Goal: Task Accomplishment & Management: Complete application form

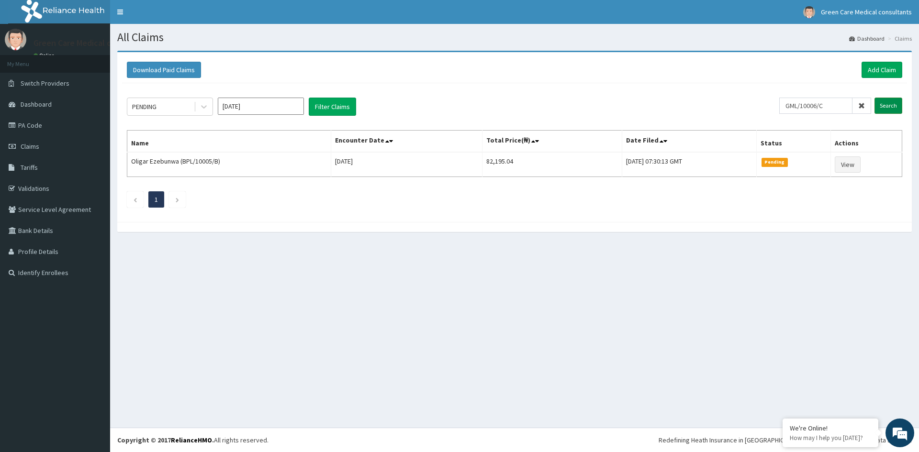
type input "GML/10006/C"
click at [888, 113] on input "Search" at bounding box center [889, 106] width 28 height 16
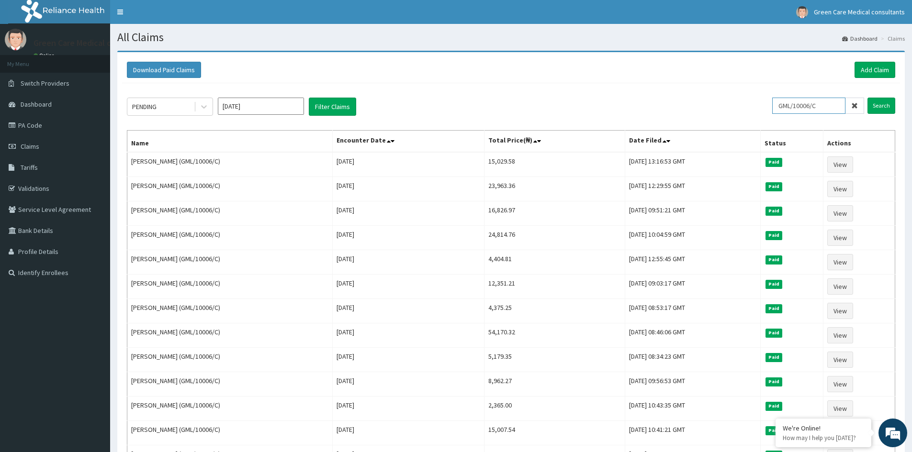
drag, startPoint x: 827, startPoint y: 101, endPoint x: 783, endPoint y: 105, distance: 44.8
click at [783, 105] on input "GML/10006/C" at bounding box center [808, 106] width 73 height 16
click at [876, 71] on link "Add Claim" at bounding box center [875, 70] width 41 height 16
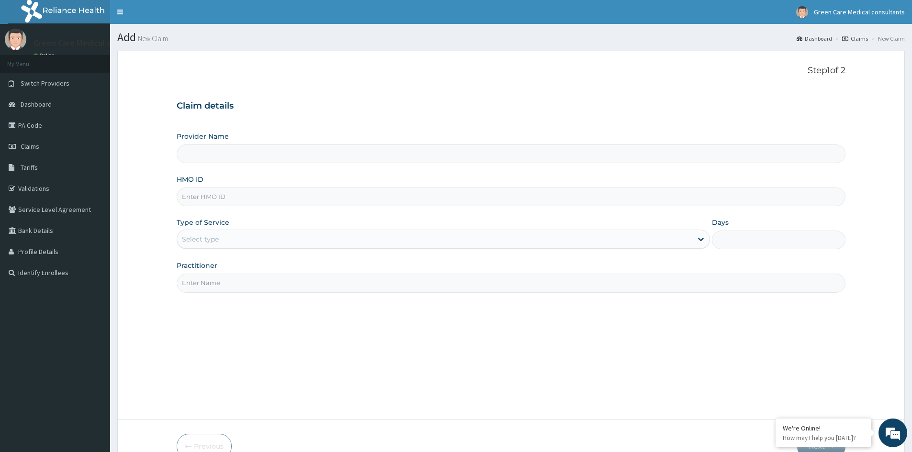
type input "Green Care Medical Consultants"
click at [315, 198] on input "HMO ID" at bounding box center [511, 197] width 669 height 19
paste input "GML/10006/C"
type input "GML/10006/C"
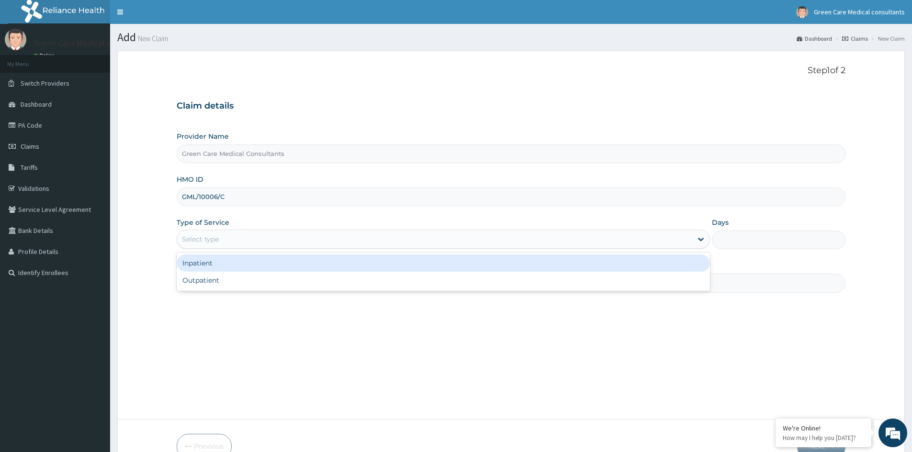
click at [335, 239] on div "Select type" at bounding box center [434, 239] width 515 height 15
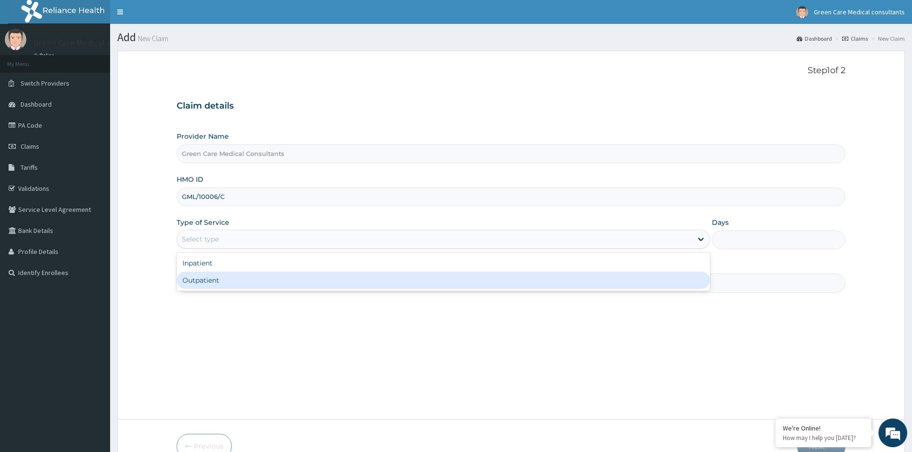
click at [318, 276] on div "Outpatient" at bounding box center [443, 280] width 533 height 17
type input "1"
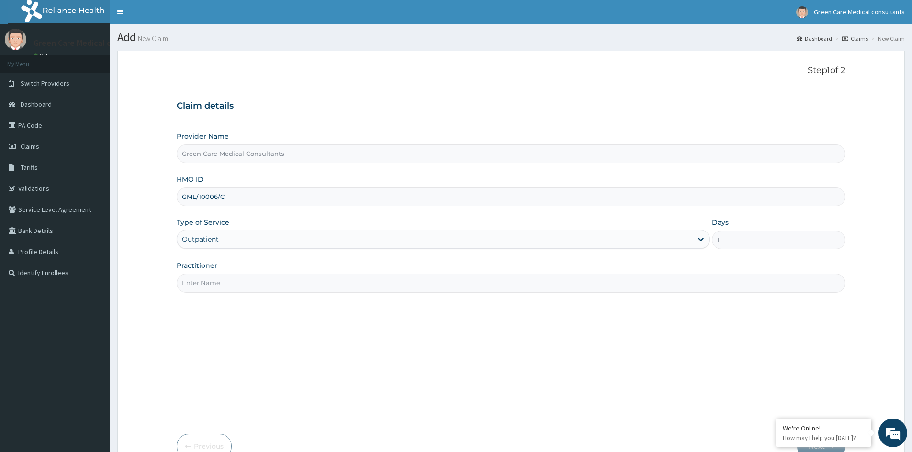
click at [400, 282] on input "Practitioner" at bounding box center [511, 283] width 669 height 19
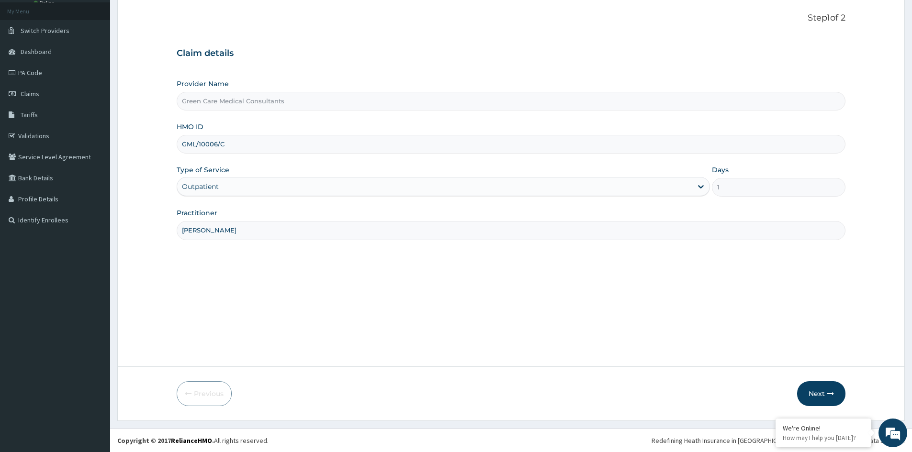
scroll to position [53, 0]
type input "[PERSON_NAME]"
click at [812, 388] on button "Next" at bounding box center [821, 393] width 48 height 25
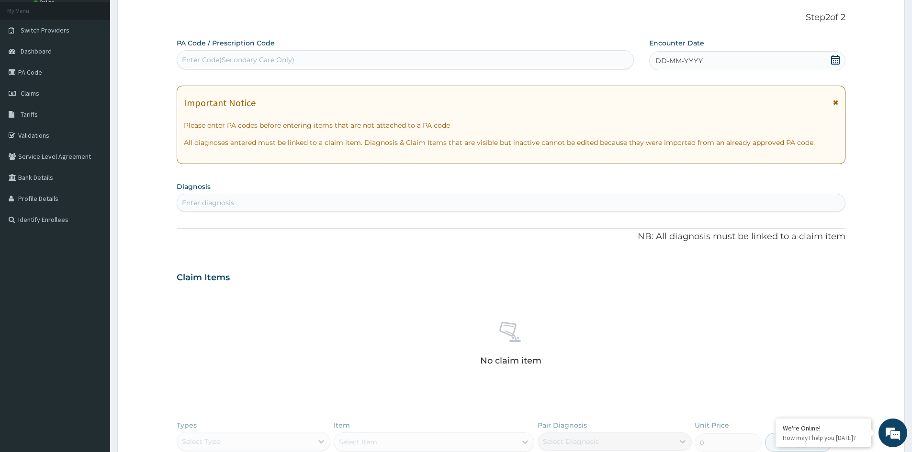
click at [214, 206] on div "Enter diagnosis" at bounding box center [208, 203] width 52 height 10
type input "ALLERGIC RHINITIS"
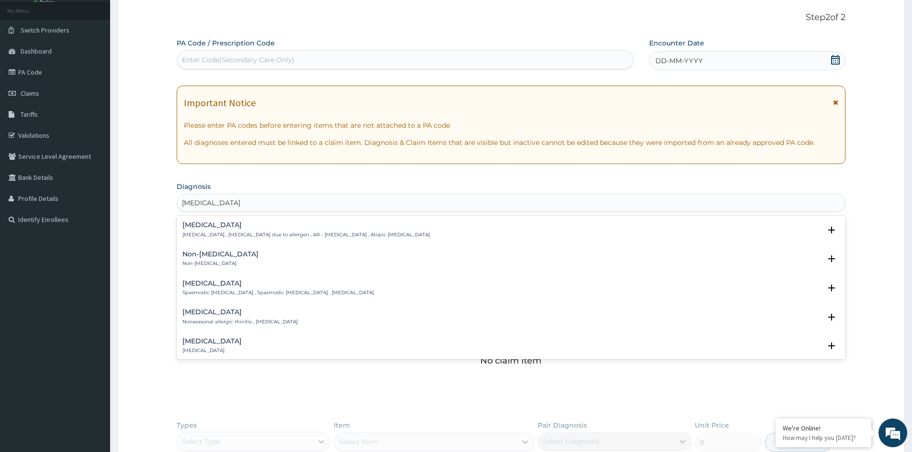
click at [223, 231] on div "Allergic rhinitis Allergic rhinitis , Allergic rhinitis due to allergen , AR - …" at bounding box center [306, 230] width 248 height 17
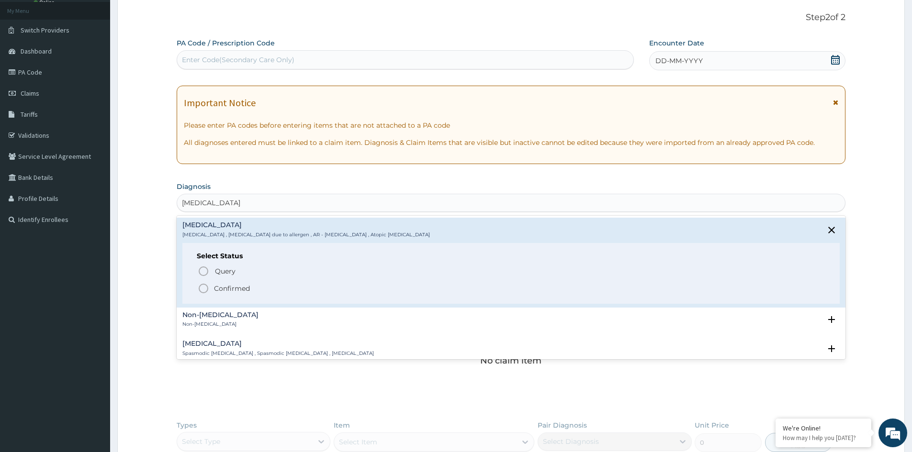
drag, startPoint x: 232, startPoint y: 290, endPoint x: 292, endPoint y: 290, distance: 59.9
click at [245, 291] on p "Confirmed" at bounding box center [232, 289] width 36 height 10
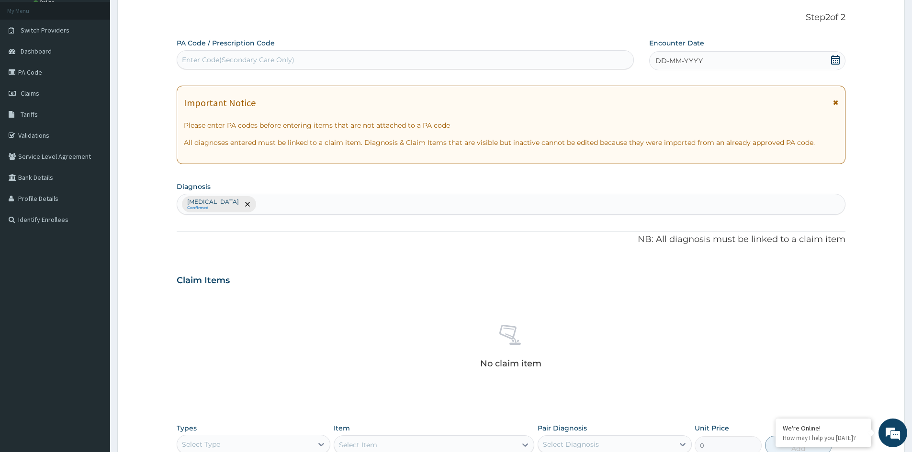
click at [837, 62] on icon at bounding box center [835, 60] width 9 height 10
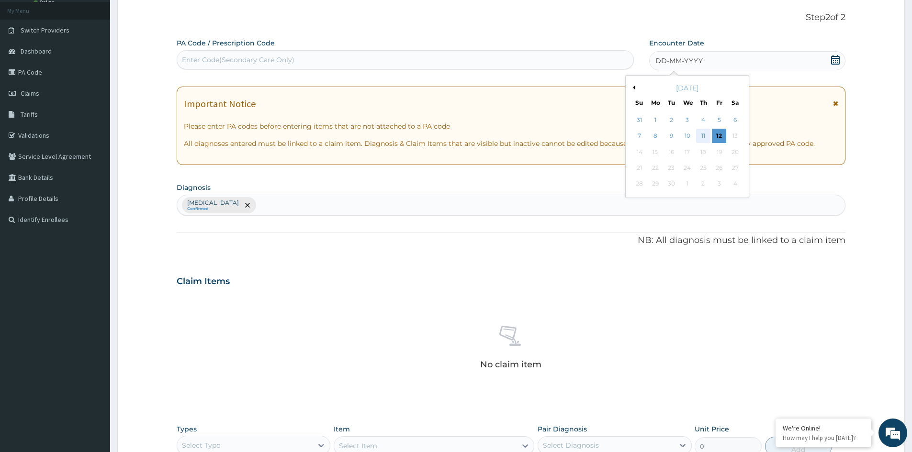
click at [706, 136] on div "11" at bounding box center [703, 136] width 14 height 14
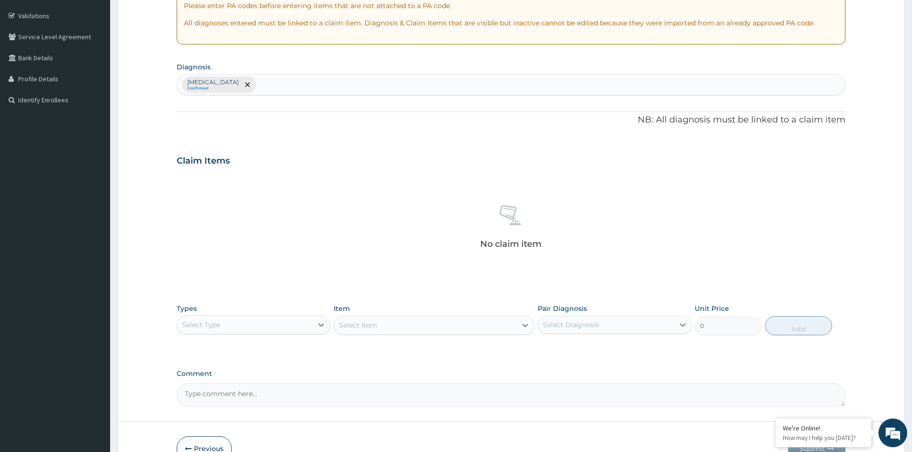
scroll to position [197, 0]
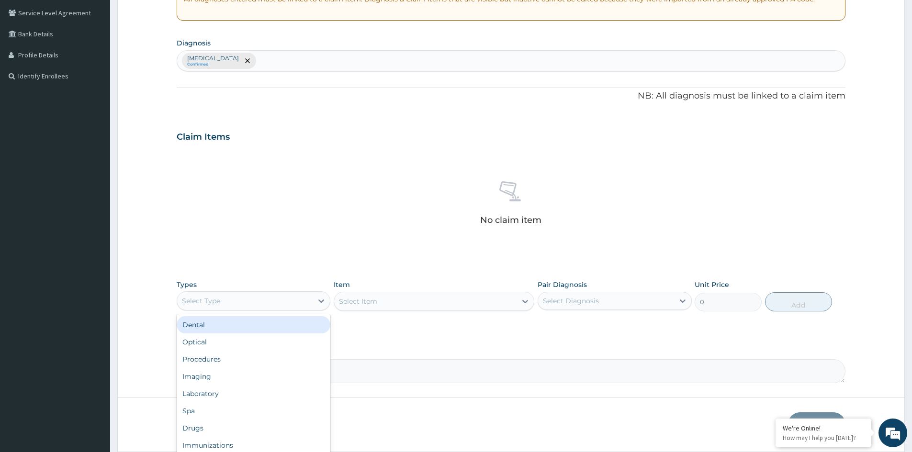
click at [275, 304] on div "Select Type" at bounding box center [245, 301] width 136 height 15
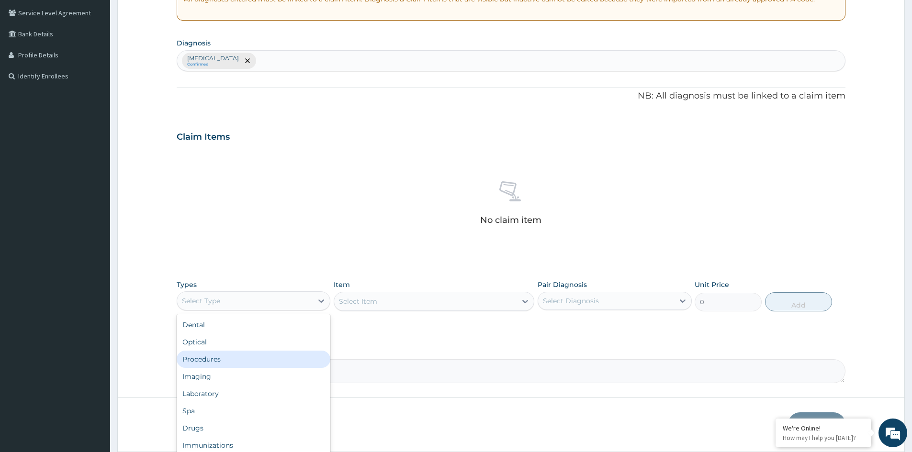
click at [203, 363] on div "Procedures" at bounding box center [254, 359] width 154 height 17
click at [379, 303] on div "Select Item" at bounding box center [434, 301] width 201 height 19
click at [352, 300] on div "Select Item" at bounding box center [434, 301] width 201 height 19
click at [382, 300] on div "Select Item" at bounding box center [434, 301] width 201 height 19
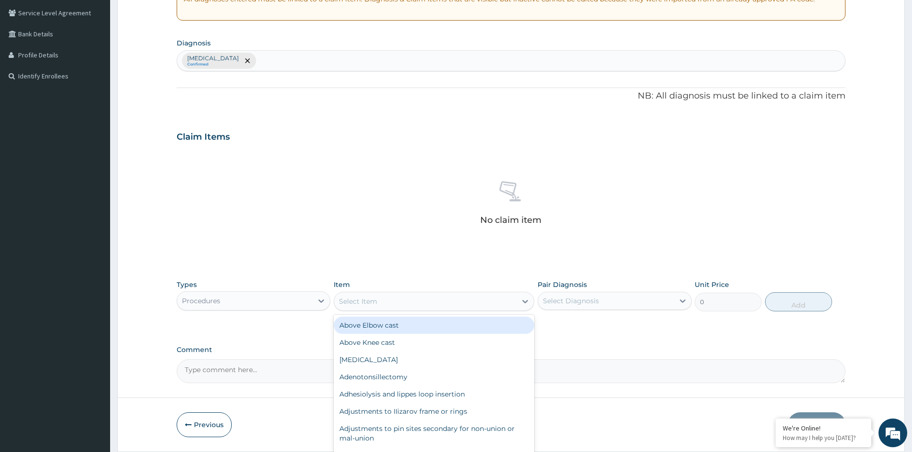
click at [373, 304] on div "Select Item" at bounding box center [358, 302] width 38 height 10
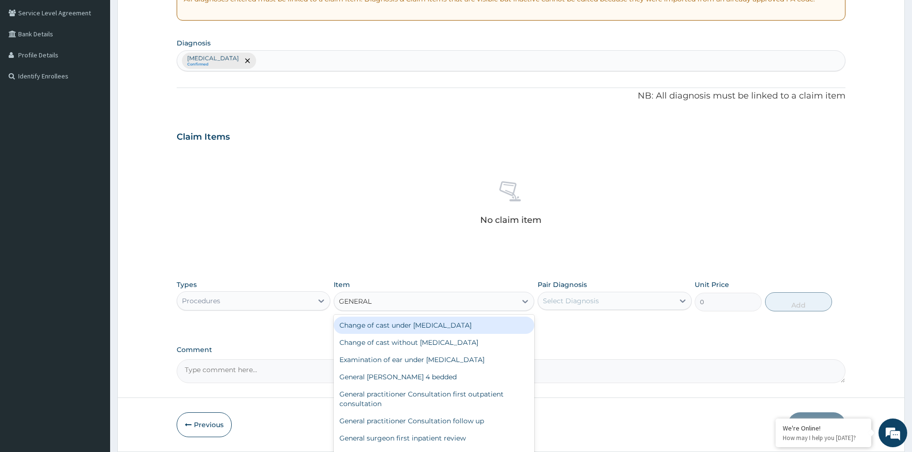
type input "GENERAL P"
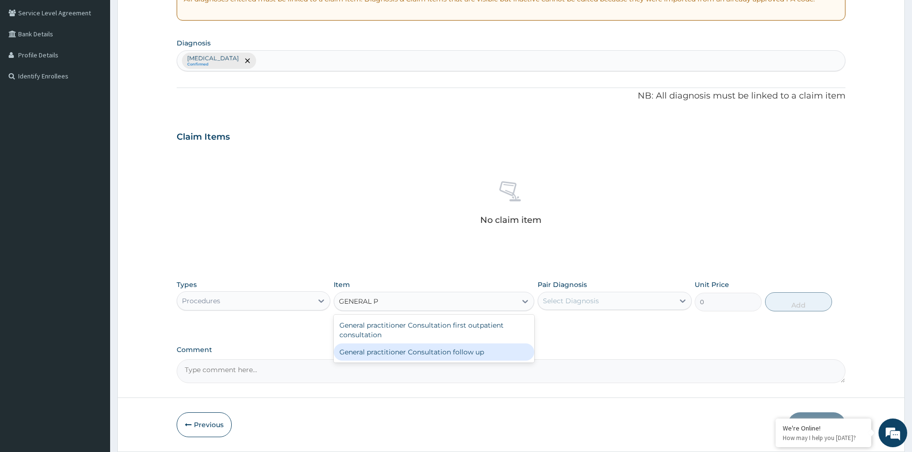
drag, startPoint x: 452, startPoint y: 353, endPoint x: 513, endPoint y: 341, distance: 62.0
click at [455, 353] on div "General practitioner Consultation follow up" at bounding box center [434, 352] width 201 height 17
type input "2365"
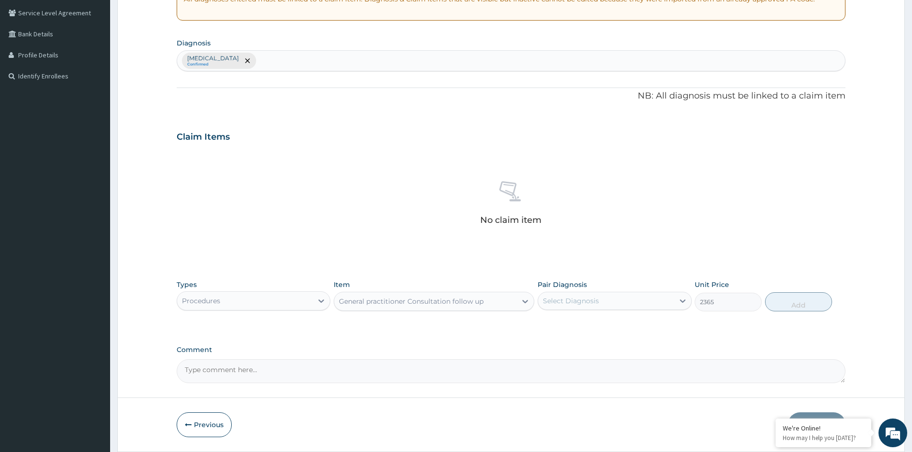
click at [580, 302] on div "Select Diagnosis" at bounding box center [571, 301] width 56 height 10
click at [577, 319] on div "Allergic rhinitis" at bounding box center [615, 326] width 154 height 20
checkbox input "true"
click at [780, 299] on button "Add" at bounding box center [798, 302] width 67 height 19
type input "0"
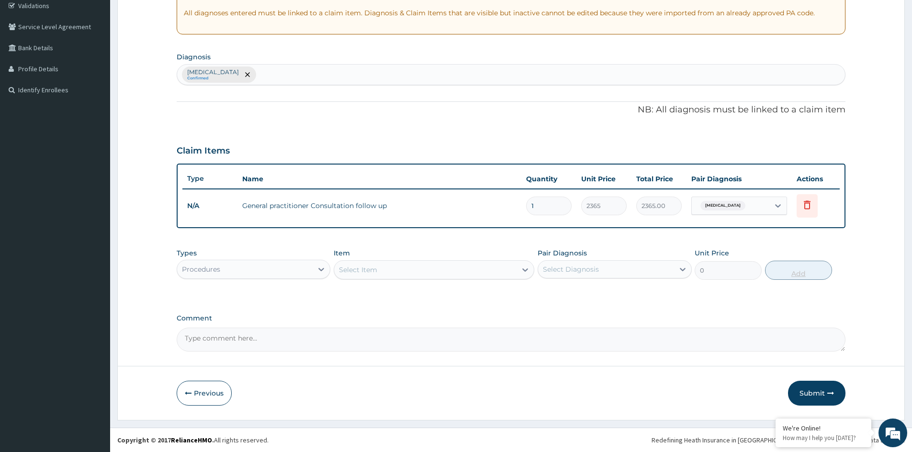
scroll to position [183, 0]
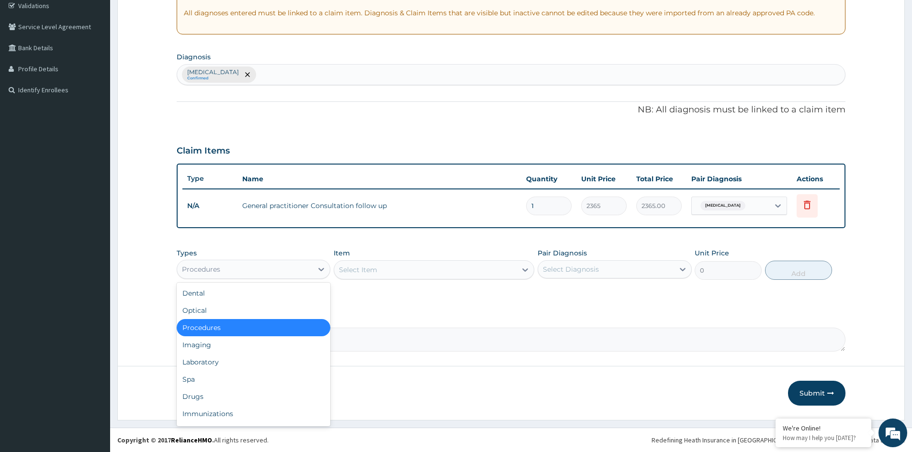
click at [296, 270] on div "Procedures" at bounding box center [245, 269] width 136 height 15
click at [327, 270] on div at bounding box center [321, 269] width 17 height 17
click at [215, 395] on div "Drugs" at bounding box center [254, 396] width 154 height 17
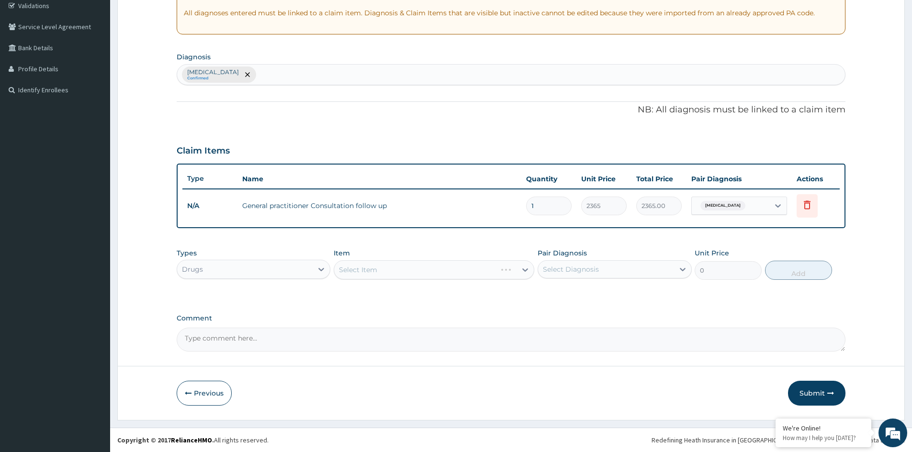
click at [376, 270] on div "Select Item" at bounding box center [434, 269] width 201 height 19
click at [371, 264] on div "Select Item" at bounding box center [434, 269] width 201 height 19
click at [383, 270] on div "Select Item" at bounding box center [434, 269] width 201 height 19
click at [377, 271] on div "Select Item" at bounding box center [434, 269] width 201 height 19
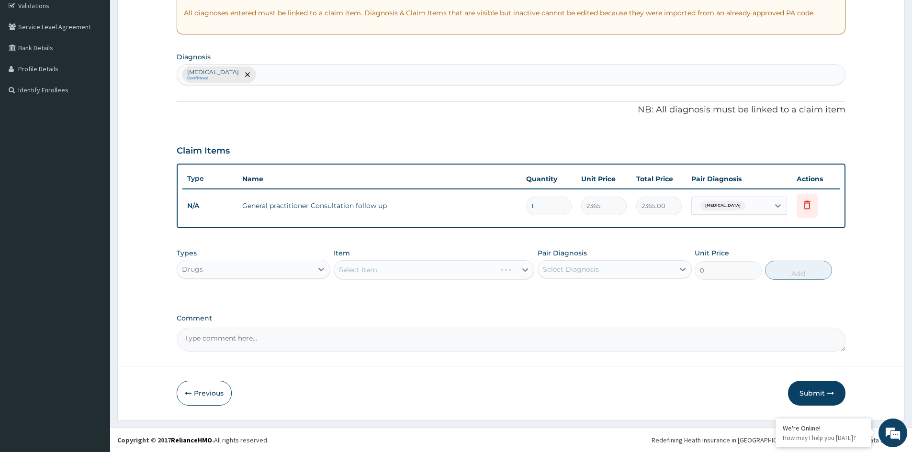
click at [384, 273] on div "Select Item" at bounding box center [434, 269] width 201 height 19
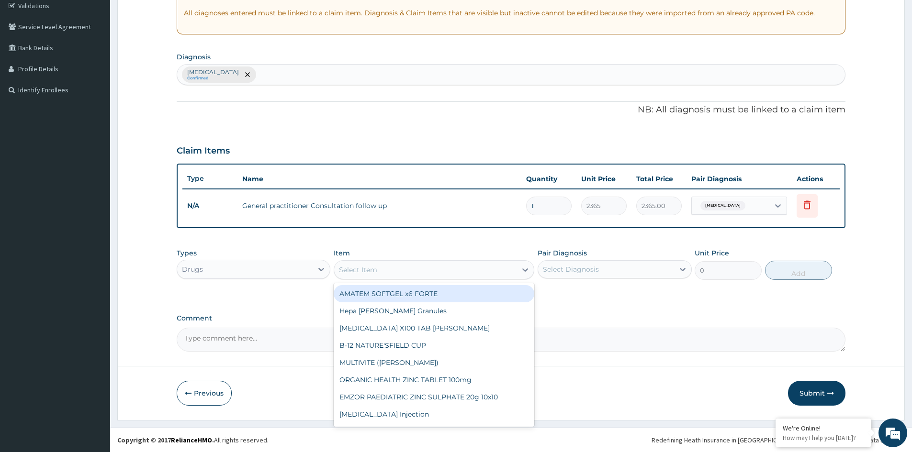
click at [386, 263] on div "Select Item" at bounding box center [425, 269] width 182 height 15
type input "LORAT"
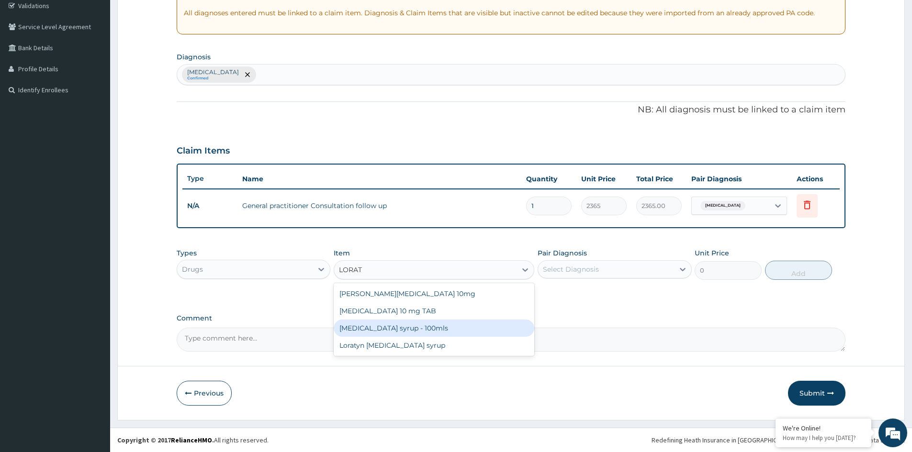
click at [406, 330] on div "Loratadine syrup - 100mls" at bounding box center [434, 328] width 201 height 17
type input "1182.5"
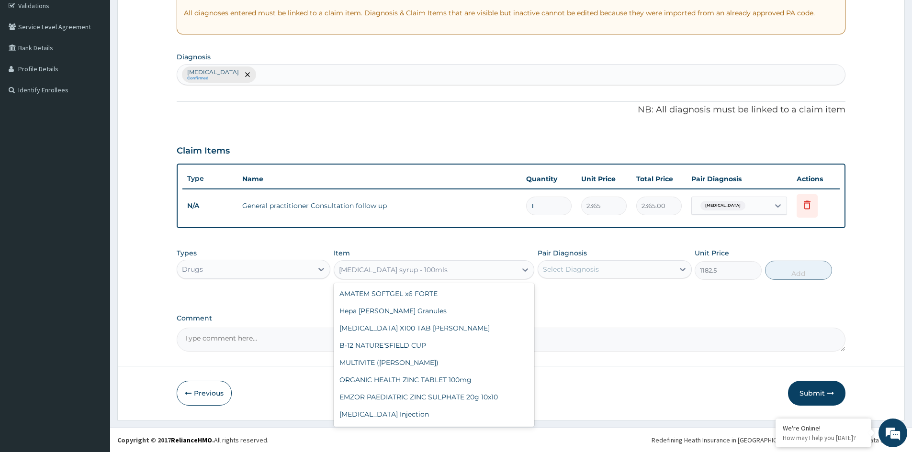
click at [459, 268] on div "Loratadine syrup - 100mls" at bounding box center [425, 269] width 182 height 15
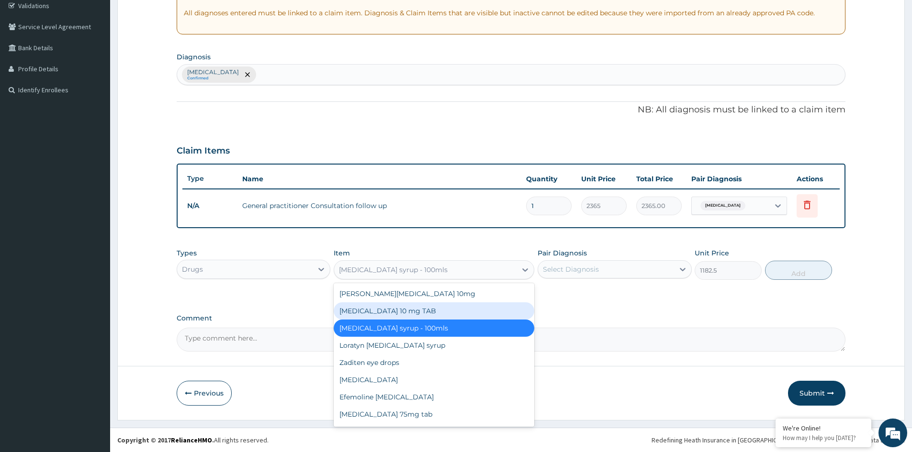
scroll to position [6864, 0]
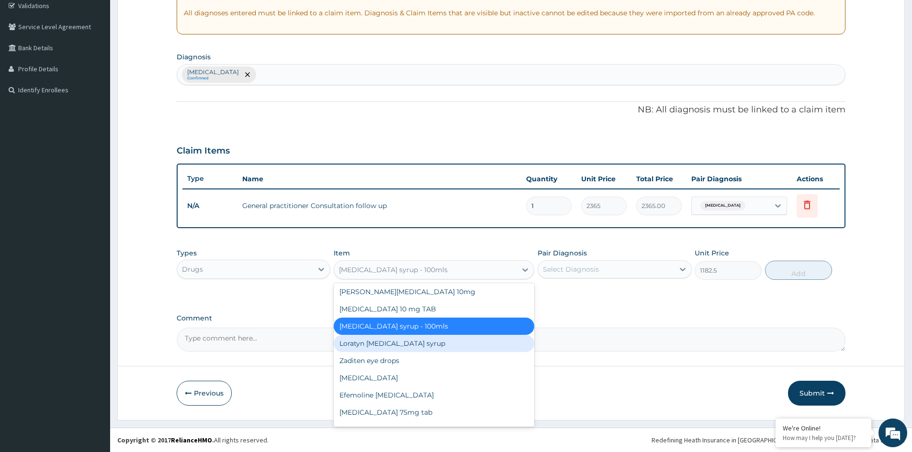
click at [414, 335] on div "Loratyn Loratadine syrup" at bounding box center [434, 343] width 201 height 17
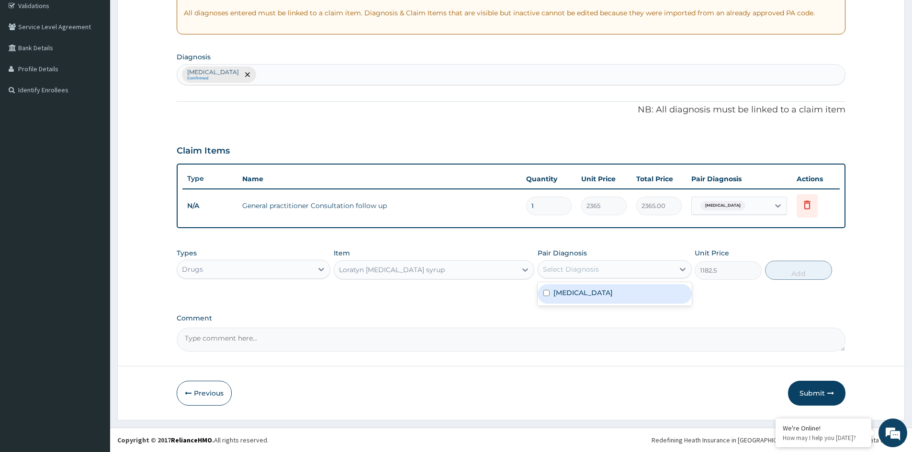
click at [589, 270] on div "Select Diagnosis" at bounding box center [571, 270] width 56 height 10
click at [567, 298] on div "Allergic rhinitis" at bounding box center [615, 294] width 154 height 20
checkbox input "true"
click at [813, 271] on button "Add" at bounding box center [798, 270] width 67 height 19
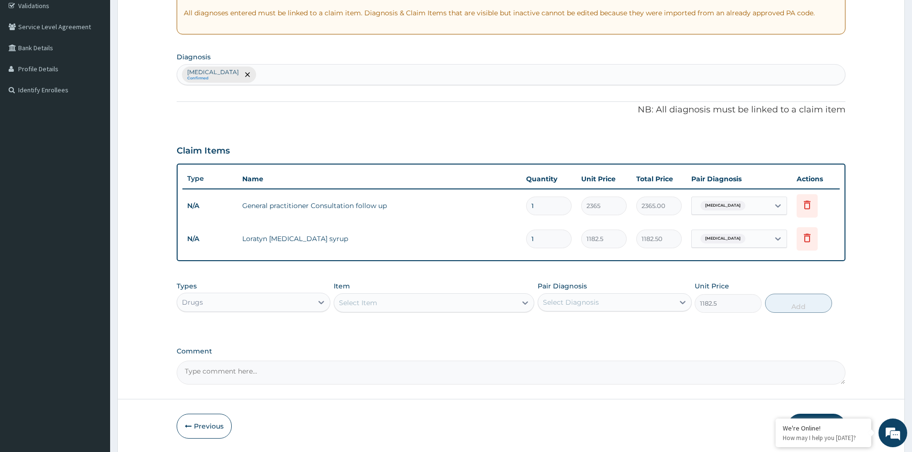
type input "0"
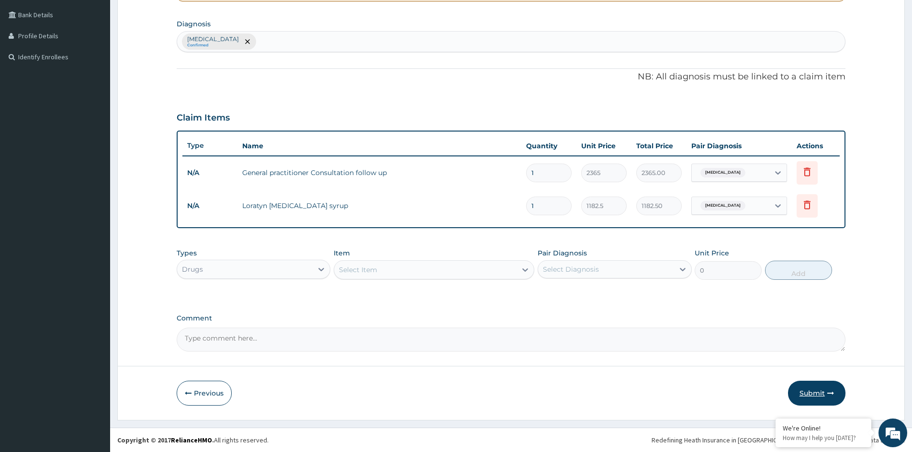
click at [819, 393] on button "Submit" at bounding box center [816, 393] width 57 height 25
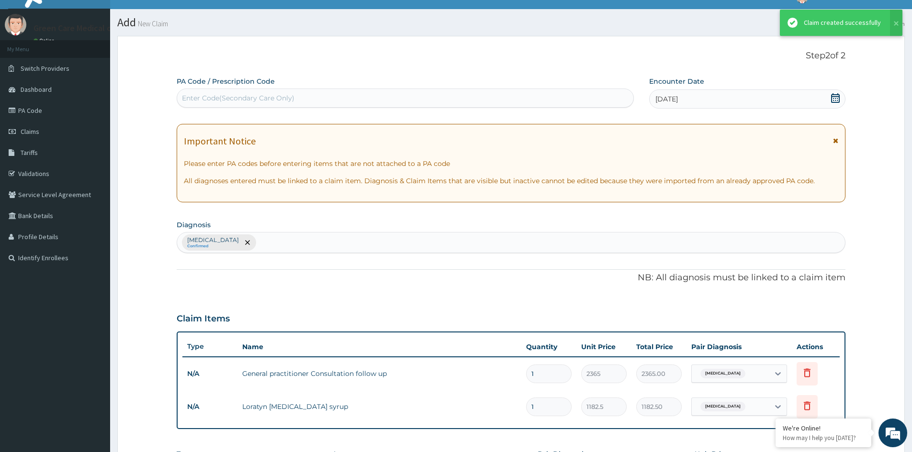
scroll to position [216, 0]
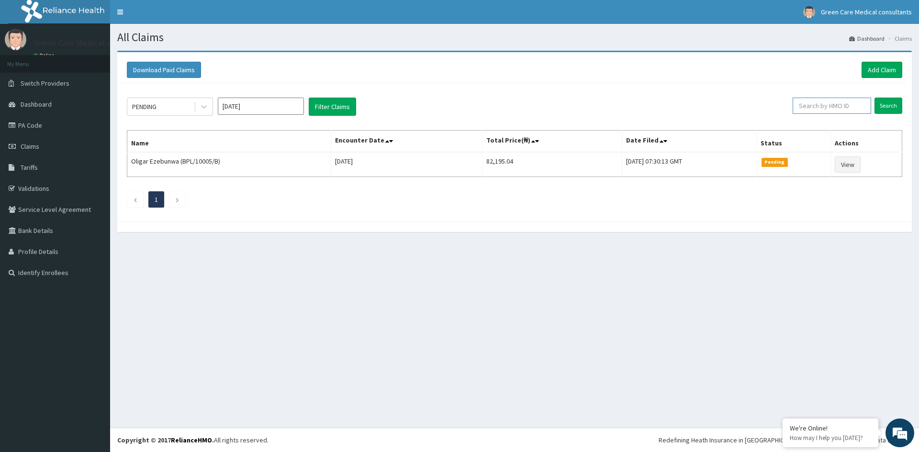
click at [841, 108] on input "text" at bounding box center [832, 106] width 79 height 16
paste input "GML/10006/C"
type input "GML/10006/D"
click at [888, 104] on input "Search" at bounding box center [889, 106] width 28 height 16
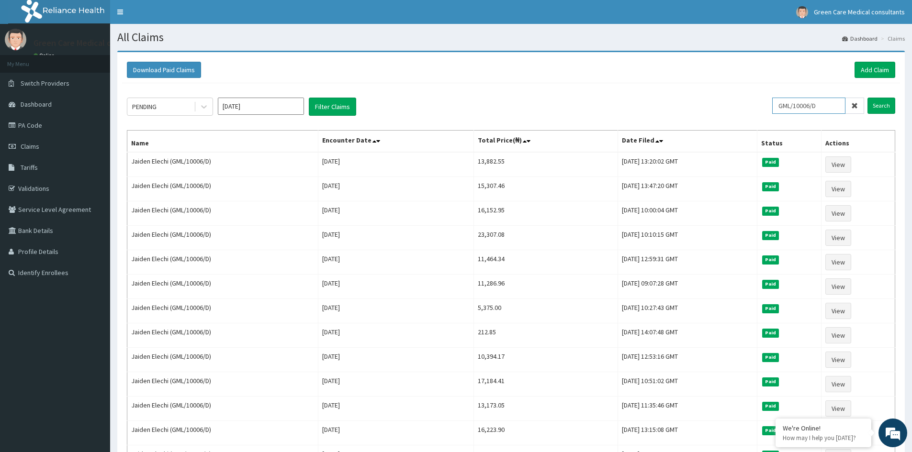
drag, startPoint x: 839, startPoint y: 100, endPoint x: 797, endPoint y: 111, distance: 43.6
click at [761, 111] on div "PENDING Sep 2025 Filter Claims GML/10006/D Search" at bounding box center [511, 107] width 768 height 18
click at [868, 75] on link "Add Claim" at bounding box center [875, 70] width 41 height 16
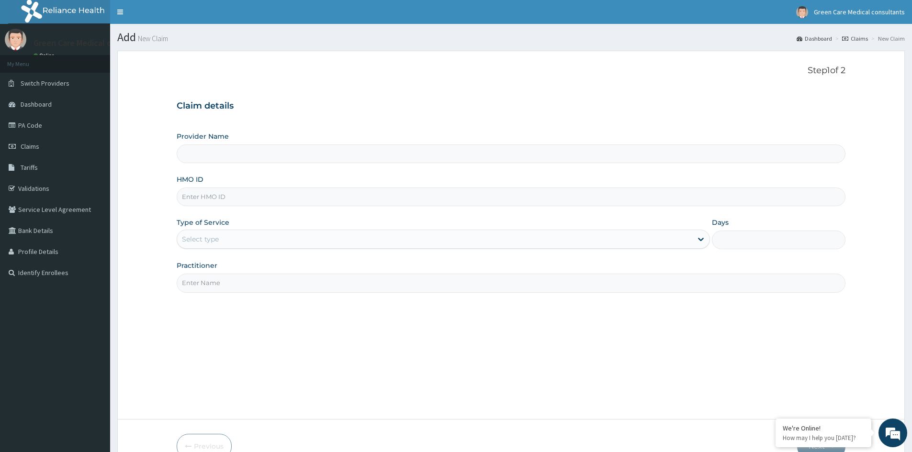
type input "Green Care Medical Consultants"
click at [258, 203] on input "HMO ID" at bounding box center [511, 197] width 669 height 19
paste input "GML/10006/D"
type input "GML/10006/D"
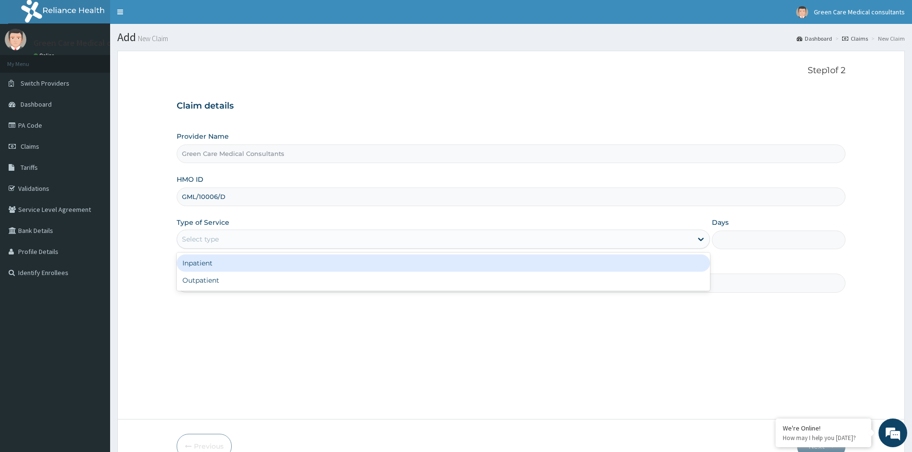
drag, startPoint x: 280, startPoint y: 237, endPoint x: 256, endPoint y: 246, distance: 25.8
click at [281, 237] on div "Select type" at bounding box center [434, 239] width 515 height 15
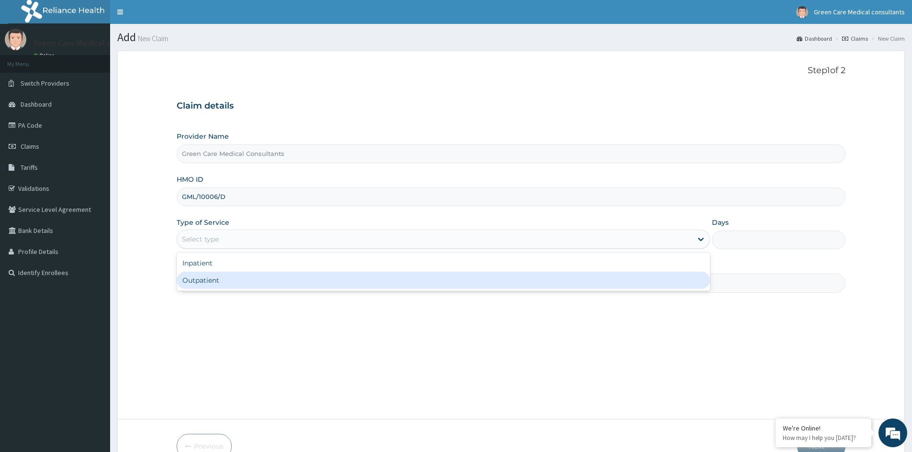
click at [218, 280] on div "Outpatient" at bounding box center [443, 280] width 533 height 17
type input "1"
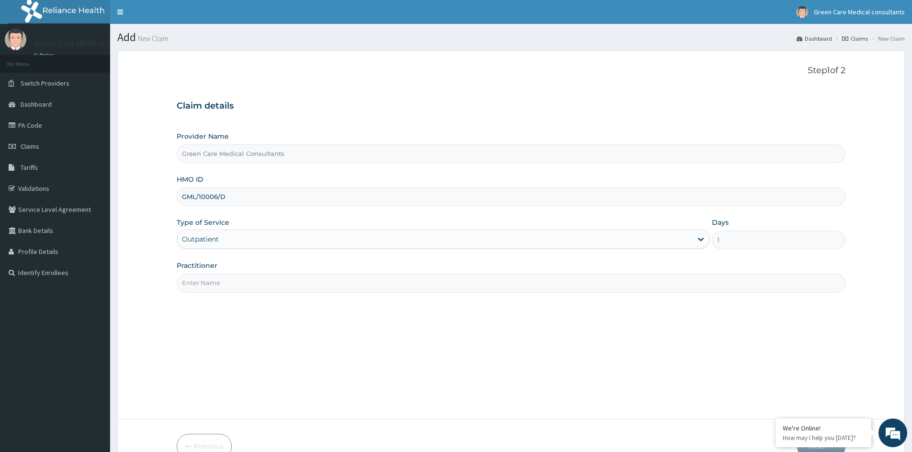
click at [223, 281] on input "Practitioner" at bounding box center [511, 283] width 669 height 19
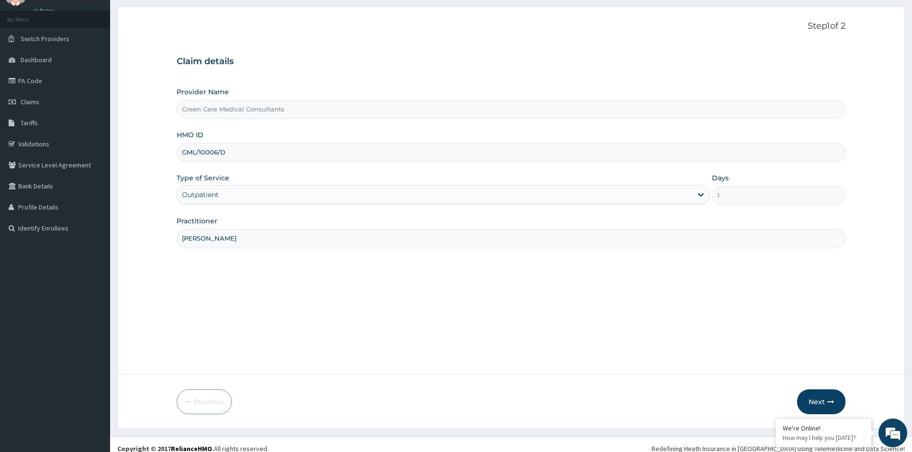
scroll to position [53, 0]
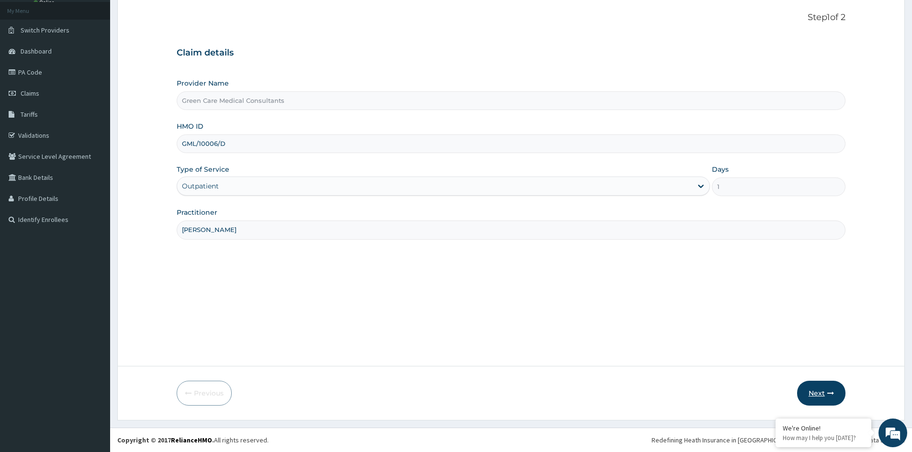
type input "[PERSON_NAME]"
click at [813, 387] on button "Next" at bounding box center [821, 393] width 48 height 25
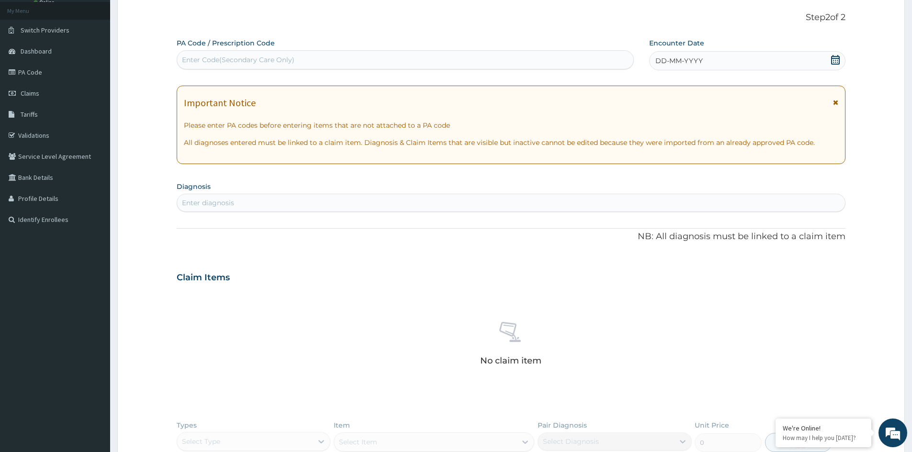
click at [834, 62] on icon at bounding box center [836, 60] width 10 height 10
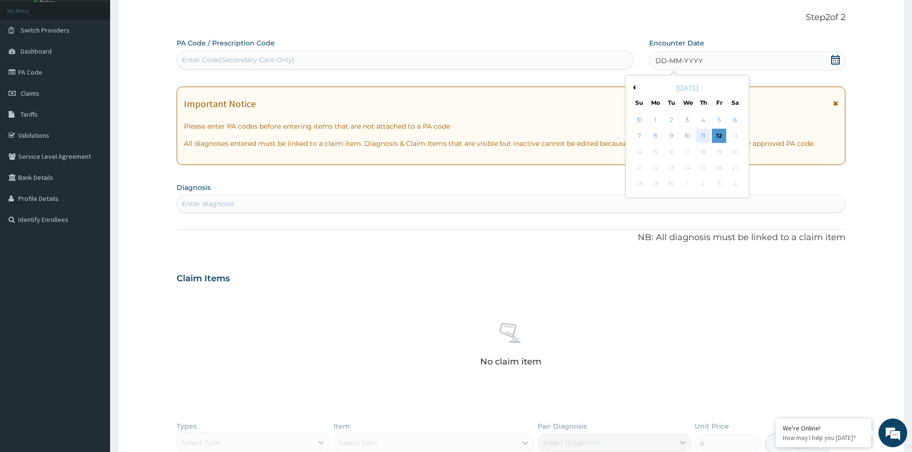
click at [699, 132] on div "11" at bounding box center [703, 136] width 14 height 14
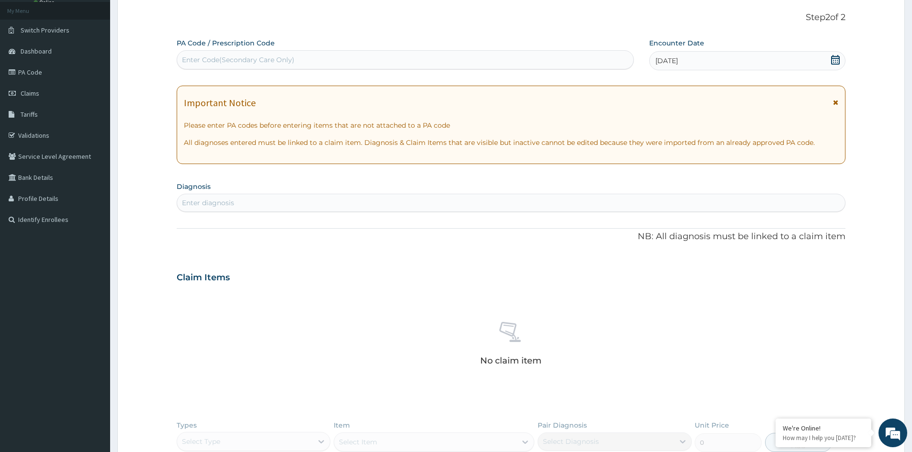
click at [394, 203] on div "Enter diagnosis" at bounding box center [511, 202] width 668 height 15
type input "ALLERGIC RHINITIS"
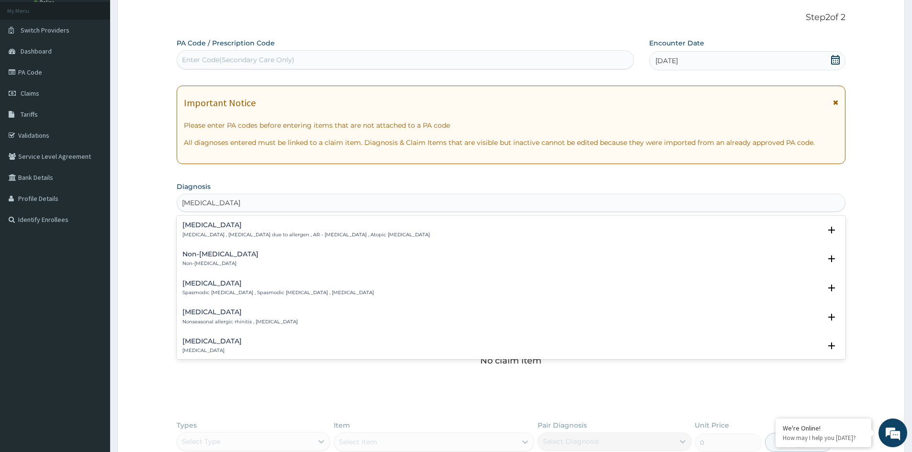
click at [233, 225] on h4 "Allergic rhinitis" at bounding box center [306, 225] width 248 height 7
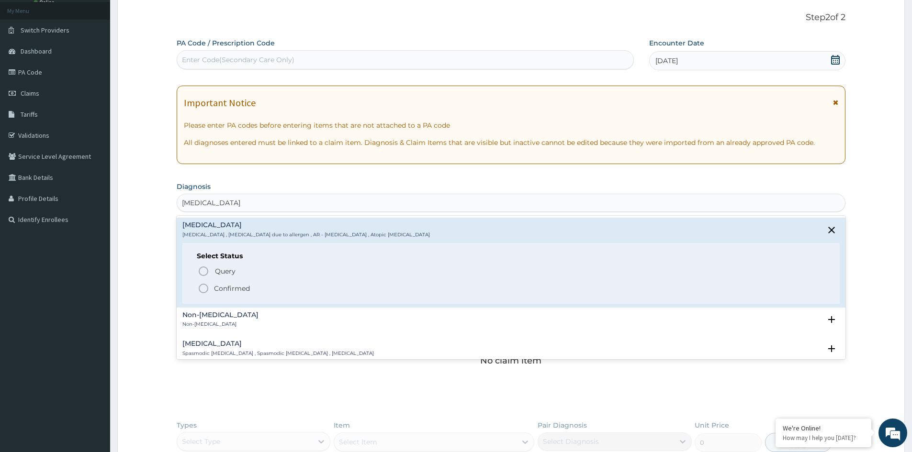
click at [233, 286] on p "Confirmed" at bounding box center [232, 289] width 36 height 10
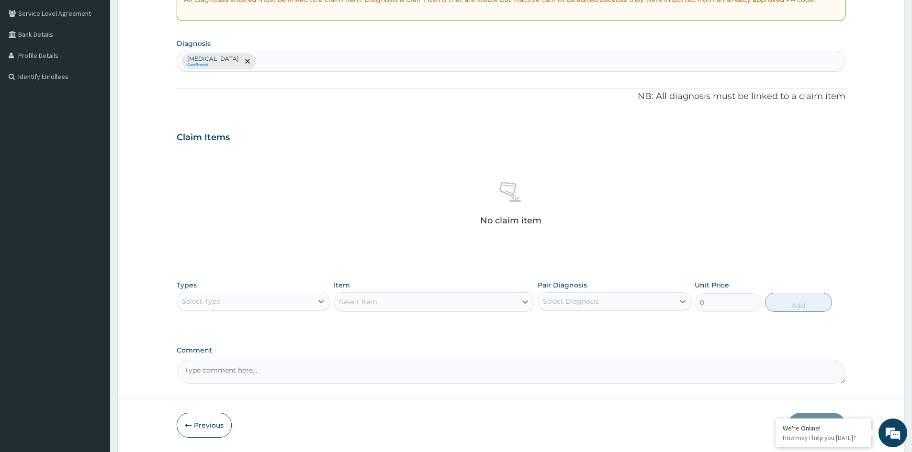
scroll to position [197, 0]
click at [299, 296] on div "Select Type" at bounding box center [245, 301] width 136 height 15
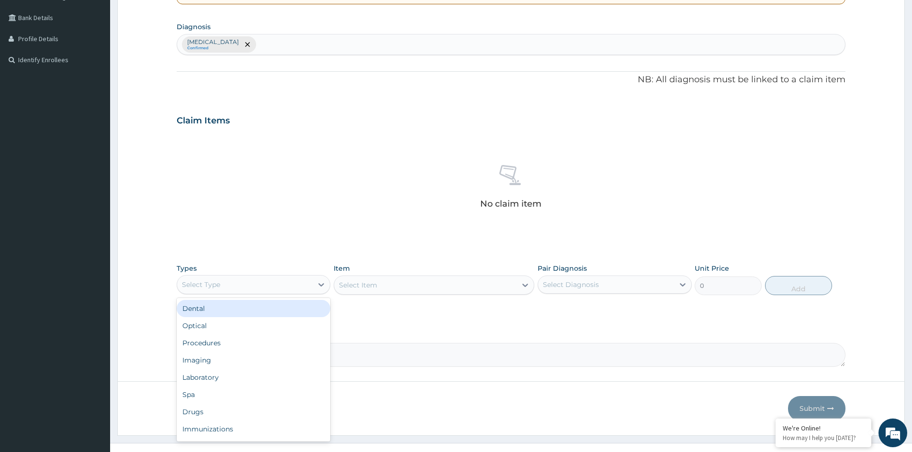
scroll to position [228, 0]
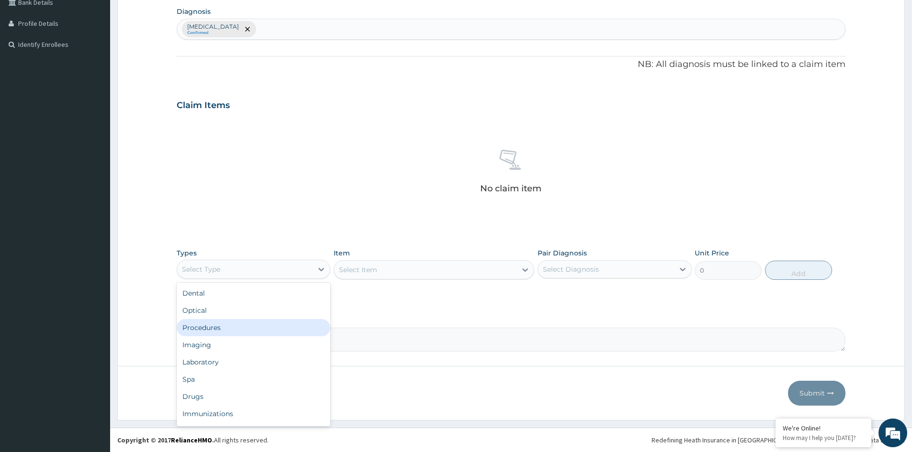
drag, startPoint x: 237, startPoint y: 327, endPoint x: 344, endPoint y: 294, distance: 112.1
click at [237, 327] on div "Procedures" at bounding box center [254, 327] width 154 height 17
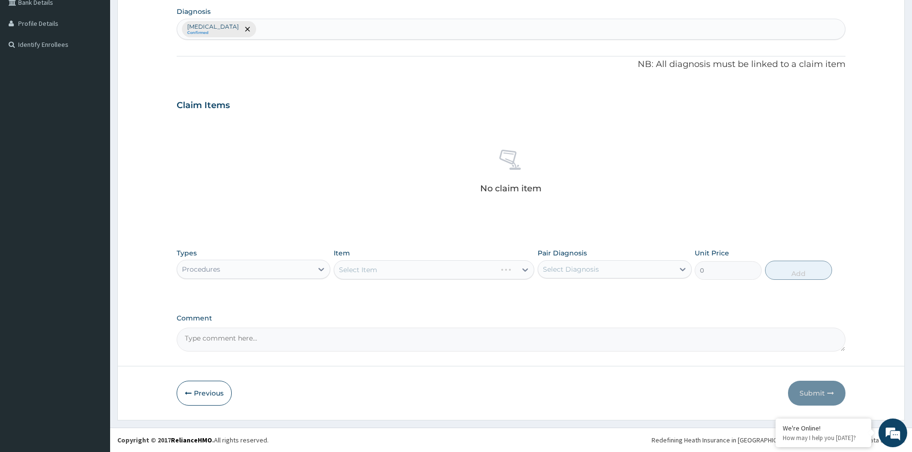
click at [390, 271] on div "Select Item" at bounding box center [434, 269] width 201 height 19
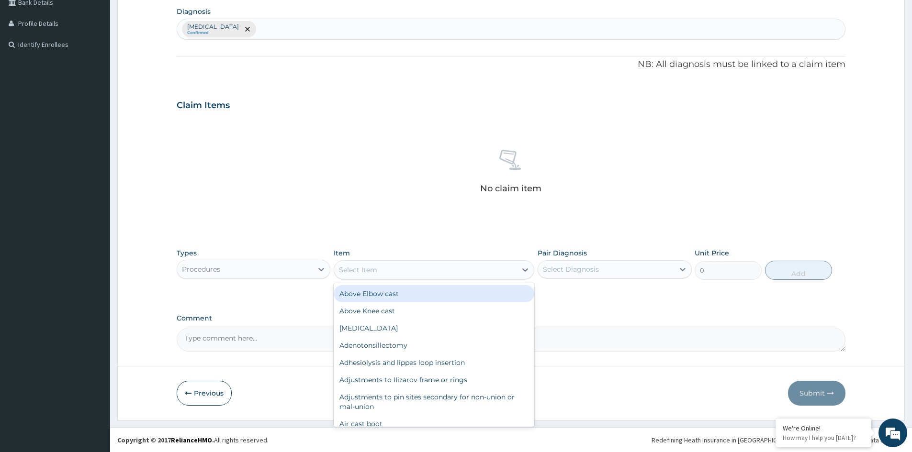
click at [372, 269] on div "Select Item" at bounding box center [358, 270] width 38 height 10
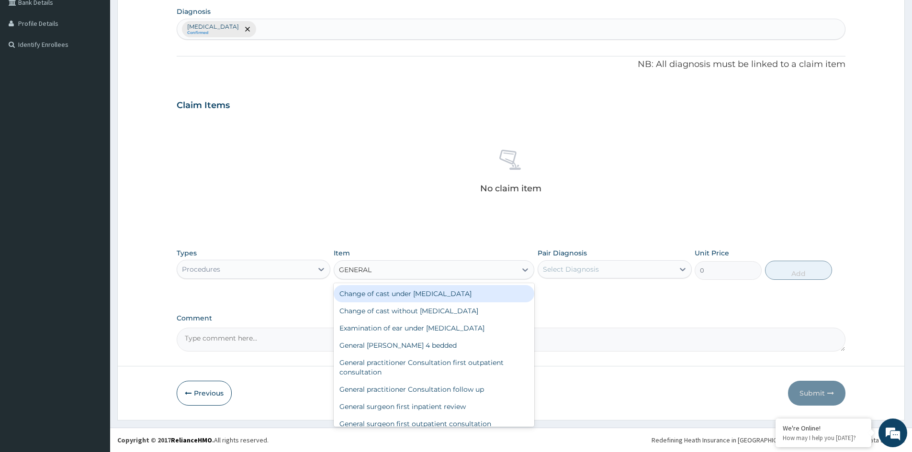
type input "GENERAL P"
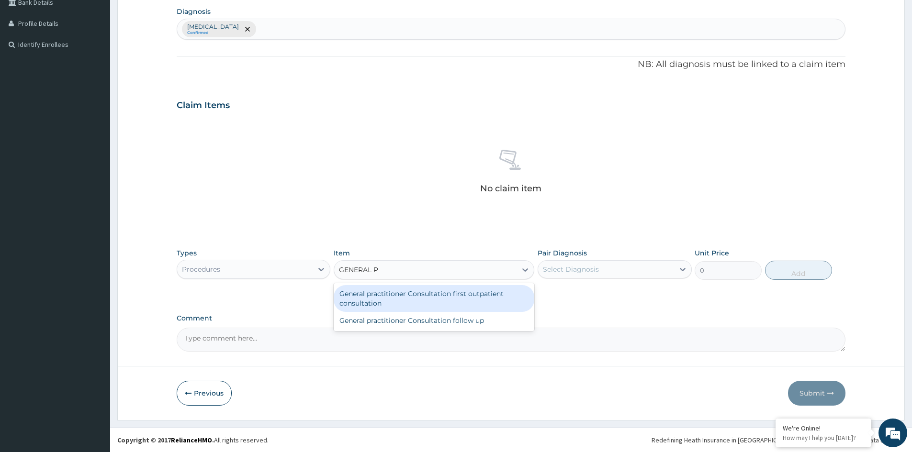
drag, startPoint x: 486, startPoint y: 303, endPoint x: 547, endPoint y: 282, distance: 64.1
click at [487, 303] on div "General practitioner Consultation first outpatient consultation" at bounding box center [434, 298] width 201 height 27
type input "3547.5"
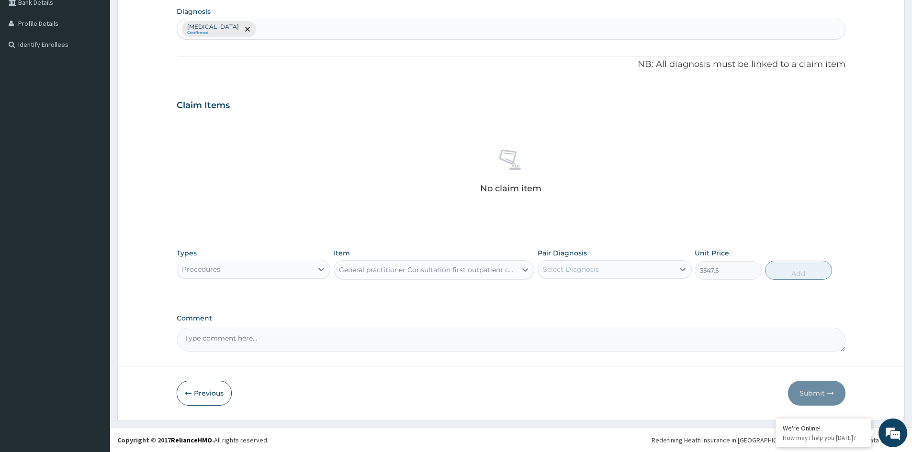
click at [565, 273] on div "Select Diagnosis" at bounding box center [571, 270] width 56 height 10
click at [564, 288] on label "Allergic rhinitis" at bounding box center [583, 293] width 59 height 10
checkbox input "true"
click at [783, 276] on button "Add" at bounding box center [798, 270] width 67 height 19
type input "0"
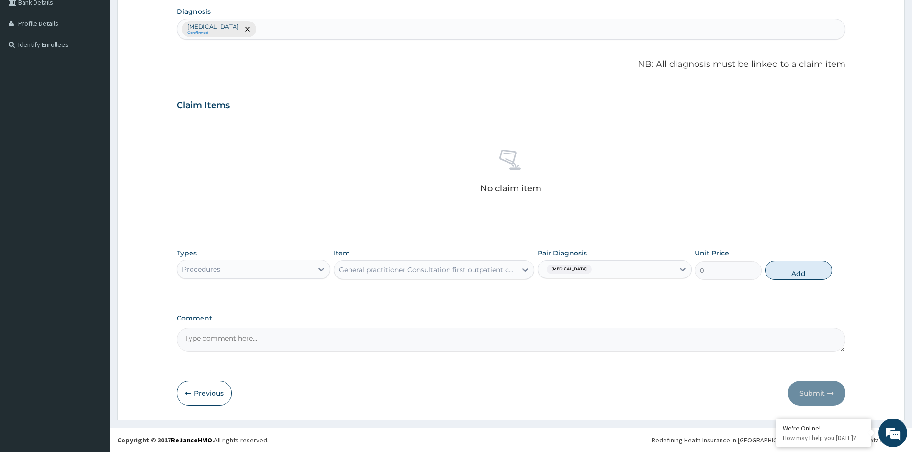
scroll to position [183, 0]
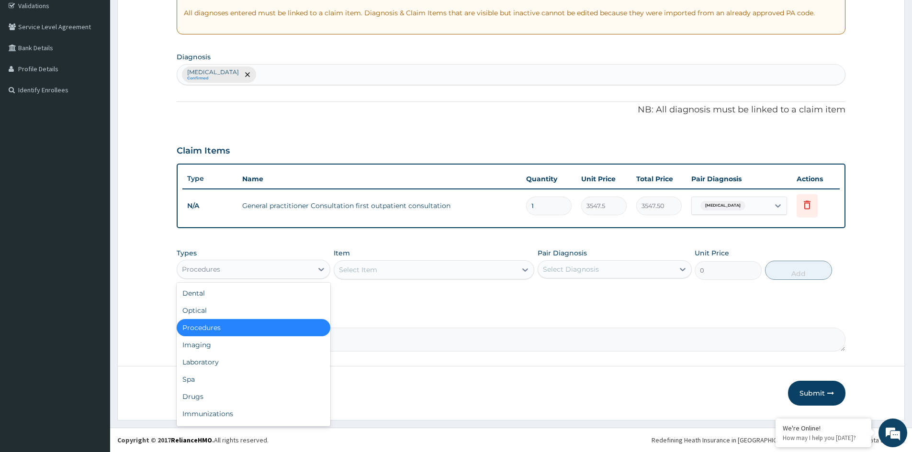
click at [302, 266] on div "Procedures" at bounding box center [245, 269] width 136 height 15
drag, startPoint x: 204, startPoint y: 400, endPoint x: 223, endPoint y: 388, distance: 22.2
click at [205, 399] on div "Drugs" at bounding box center [254, 396] width 154 height 17
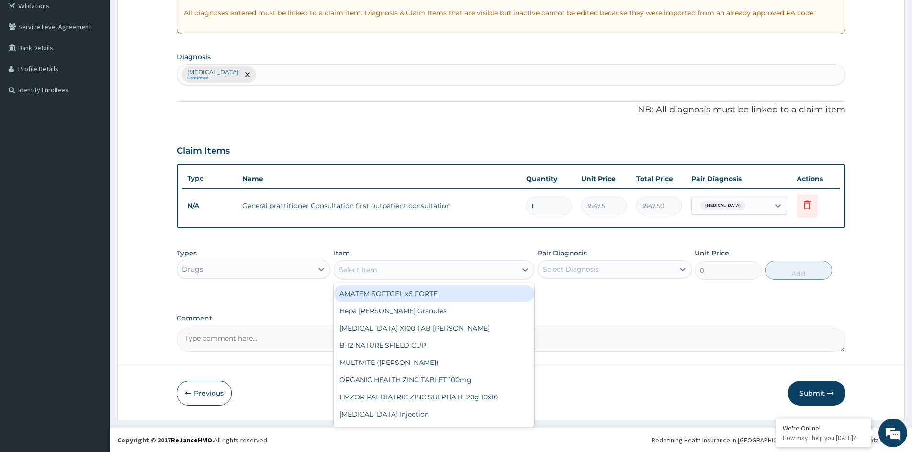
click at [352, 270] on div "Select Item" at bounding box center [358, 270] width 38 height 10
type input "LORAT"
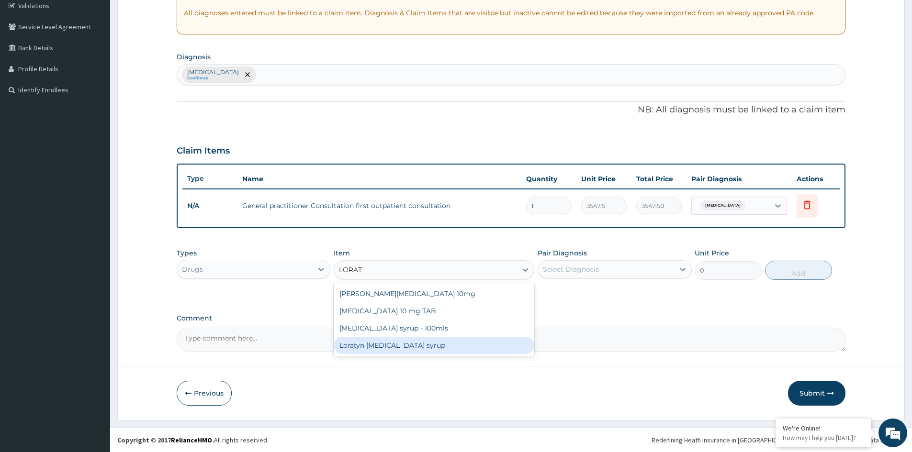
click at [394, 345] on div "Loratyn Loratadine syrup" at bounding box center [434, 345] width 201 height 17
type input "1182.5"
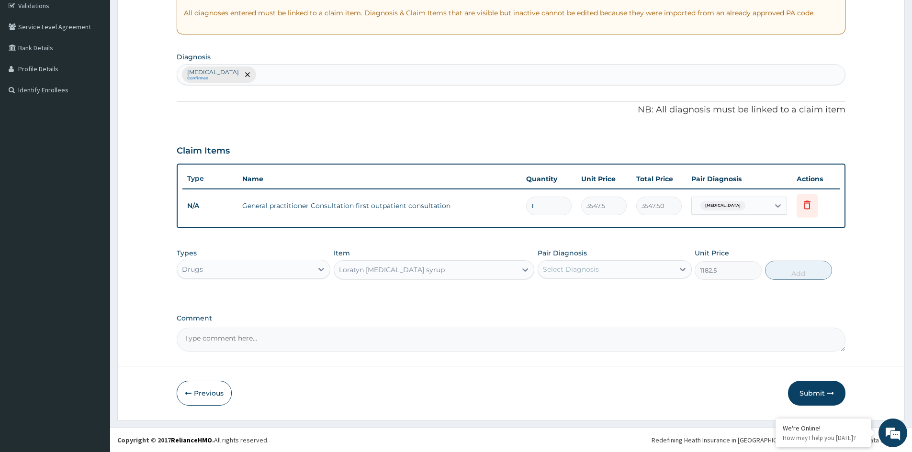
click at [613, 274] on div "Select Diagnosis" at bounding box center [606, 269] width 136 height 15
drag, startPoint x: 587, startPoint y: 289, endPoint x: 636, endPoint y: 288, distance: 49.3
click at [587, 289] on label "Allergic rhinitis" at bounding box center [583, 293] width 59 height 10
checkbox input "true"
click at [784, 269] on button "Add" at bounding box center [798, 270] width 67 height 19
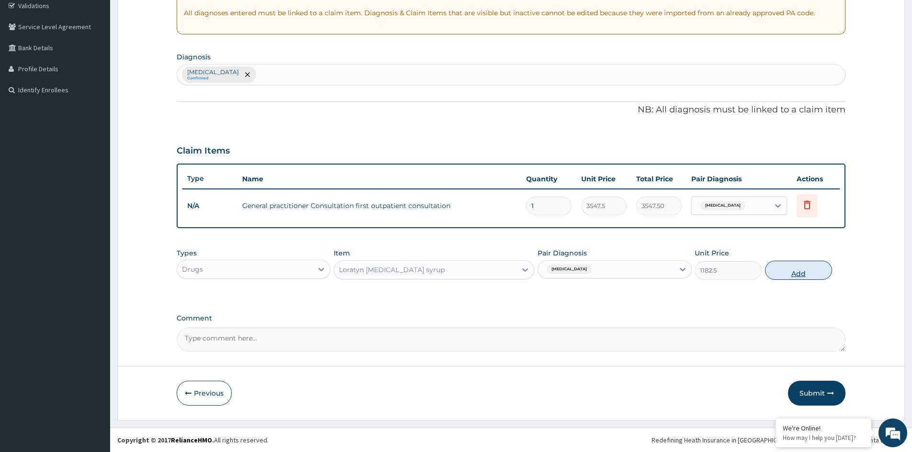
type input "0"
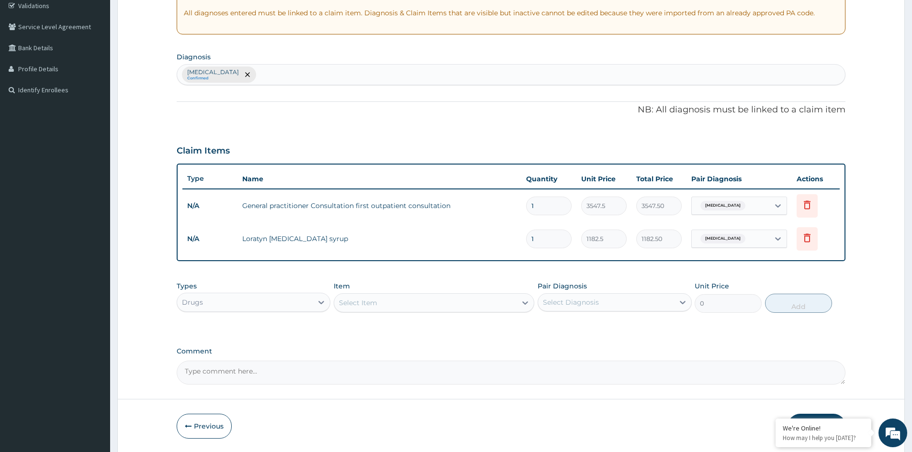
type input "0.00"
type input "2"
type input "2365.00"
type input "2"
click at [354, 373] on textarea "Comment" at bounding box center [511, 373] width 669 height 24
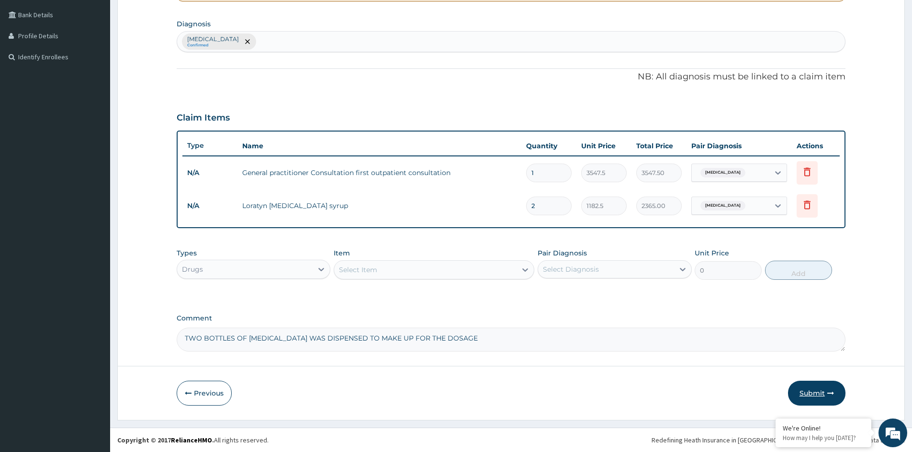
type textarea "TWO BOTTLES OF LORATADINE WAS DISPENSED TO MAKE UP FOR THE DOSAGE"
click at [798, 392] on button "Submit" at bounding box center [816, 393] width 57 height 25
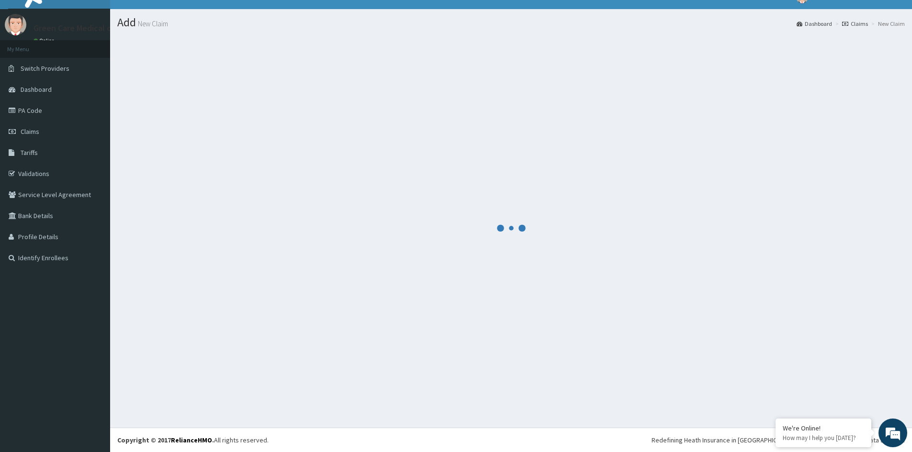
scroll to position [216, 0]
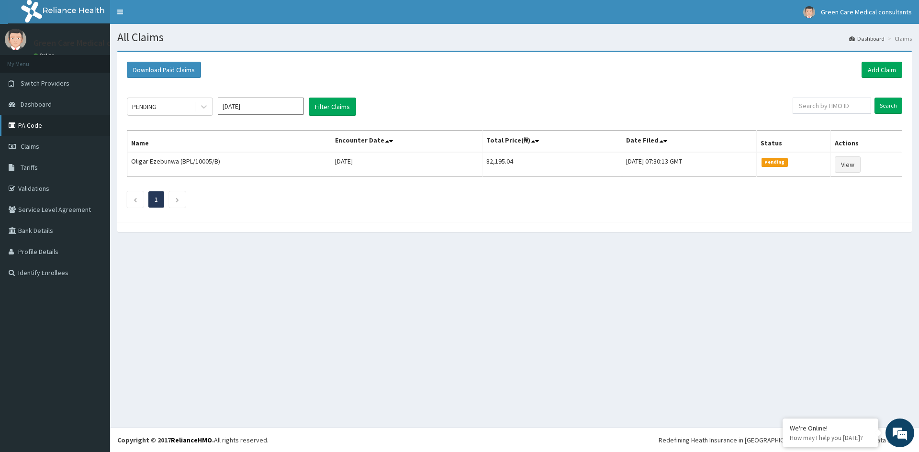
click at [35, 122] on link "PA Code" at bounding box center [55, 125] width 110 height 21
click at [843, 108] on input "text" at bounding box center [832, 106] width 79 height 16
paste input "GML/10006/D"
click at [883, 112] on input "Search" at bounding box center [889, 106] width 28 height 16
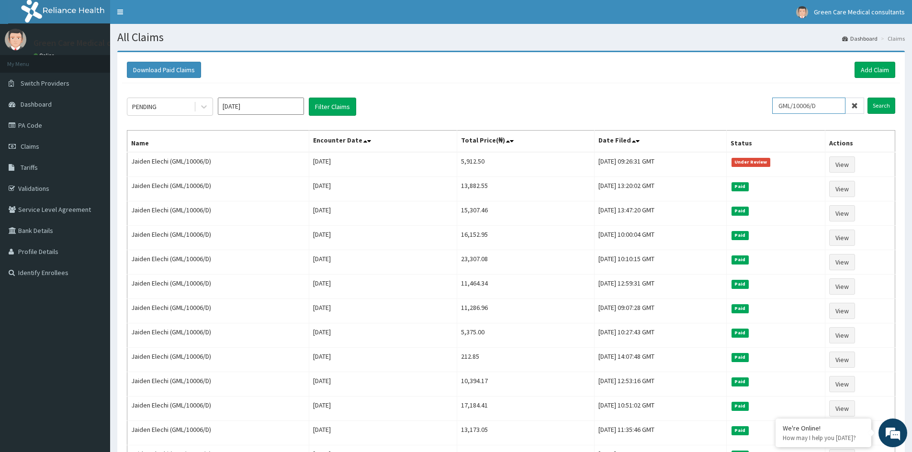
click at [842, 102] on input "GML/10006/D" at bounding box center [808, 106] width 73 height 16
type input "GML/10006/C"
click at [868, 98] on input "Search" at bounding box center [882, 106] width 28 height 16
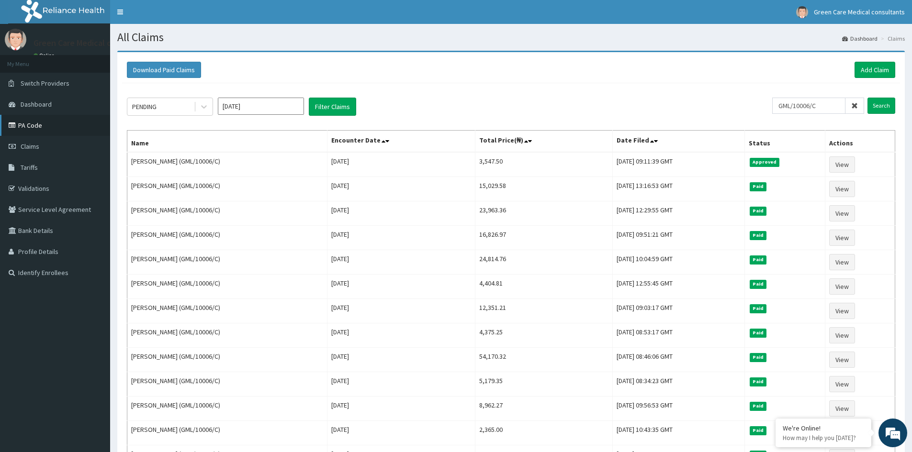
click at [34, 131] on link "PA Code" at bounding box center [55, 125] width 110 height 21
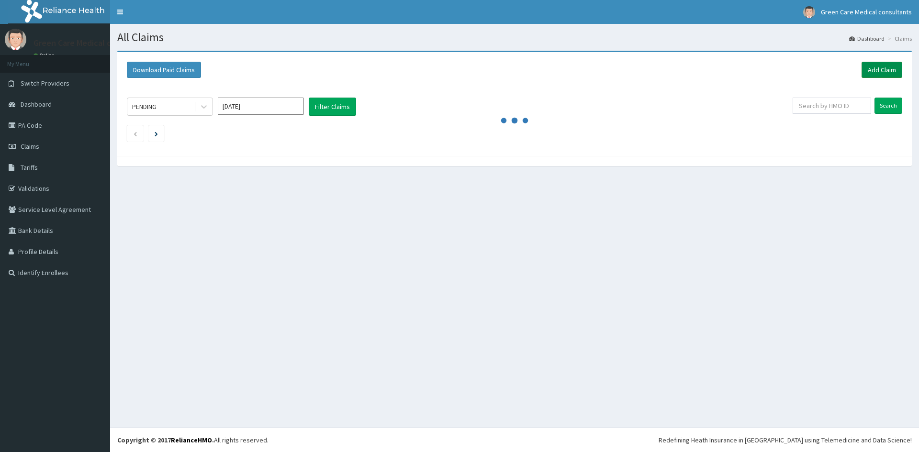
click at [873, 70] on link "Add Claim" at bounding box center [882, 70] width 41 height 16
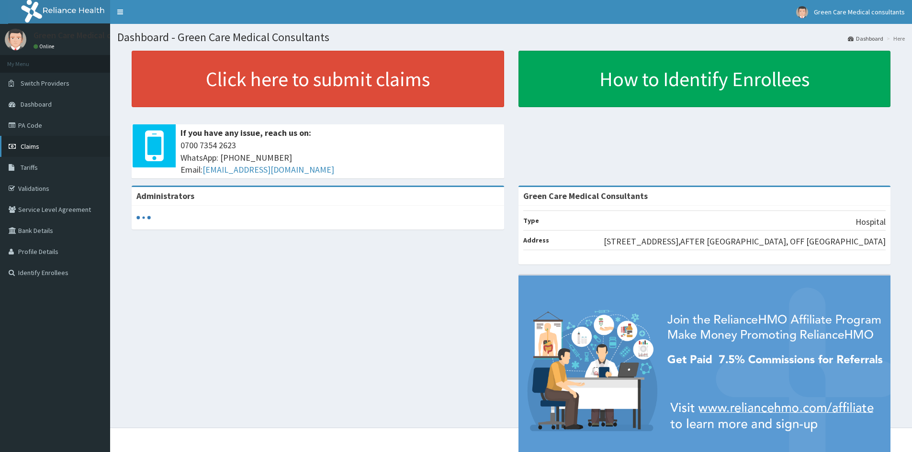
click at [45, 147] on link "Claims" at bounding box center [55, 146] width 110 height 21
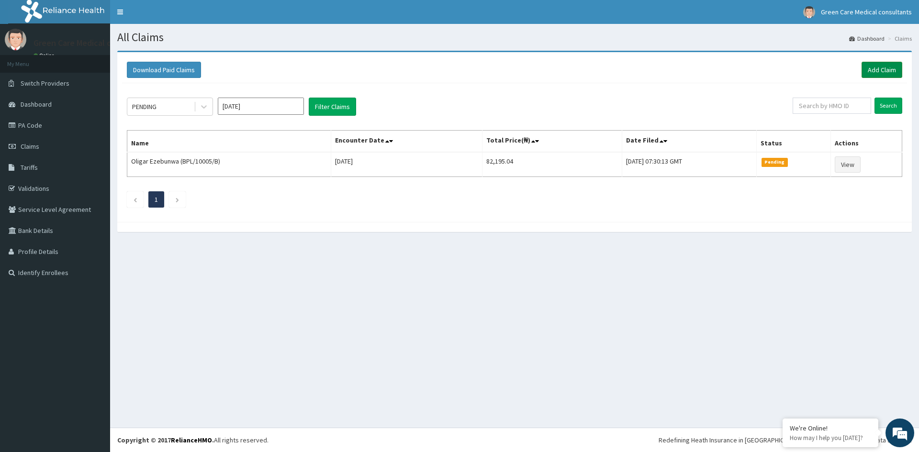
click at [870, 72] on link "Add Claim" at bounding box center [882, 70] width 41 height 16
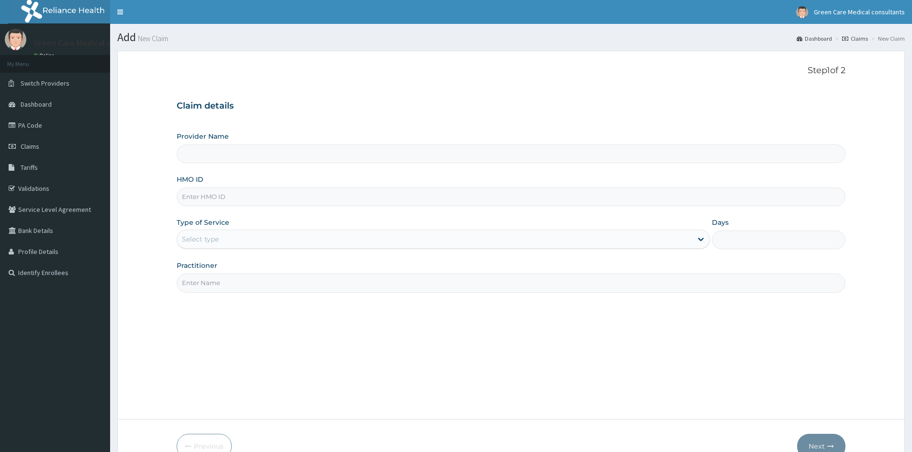
click at [293, 201] on input "HMO ID" at bounding box center [511, 197] width 669 height 19
paste input "GML/10006/D"
type input "GML/10006/B"
type input "Green Care Medical Consultants"
type input "GML/10006/B"
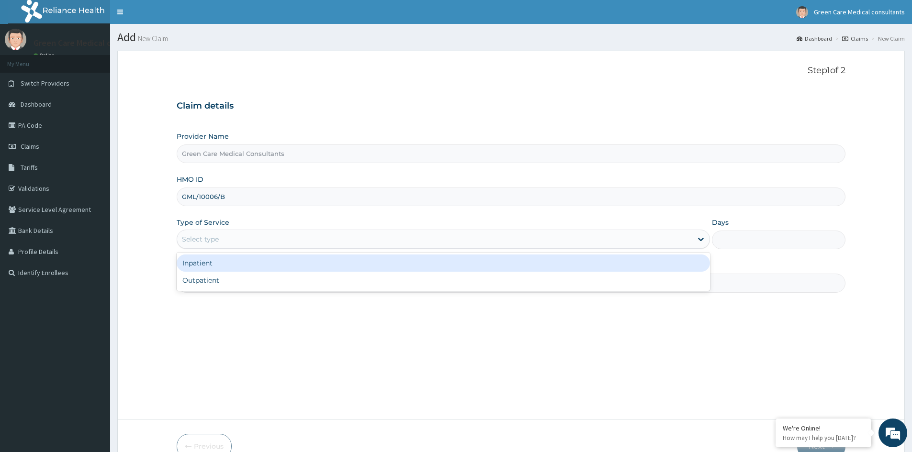
click at [371, 234] on div "Select type" at bounding box center [434, 239] width 515 height 15
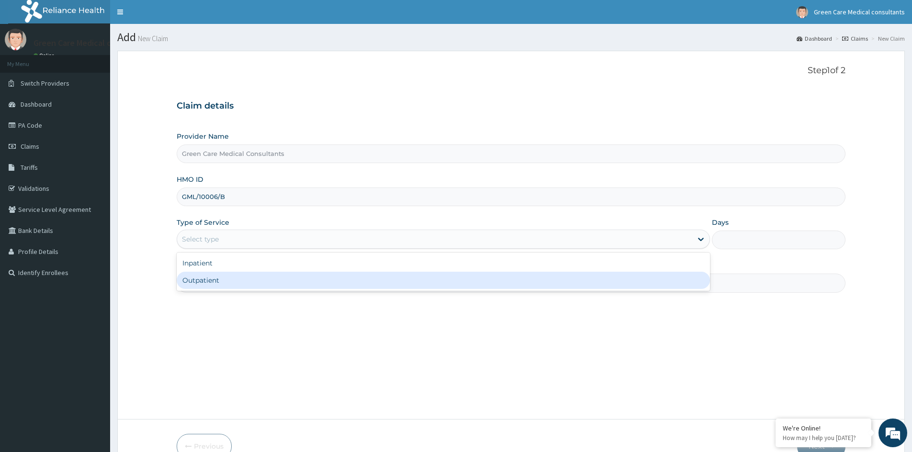
click at [317, 280] on div "Outpatient" at bounding box center [443, 280] width 533 height 17
type input "1"
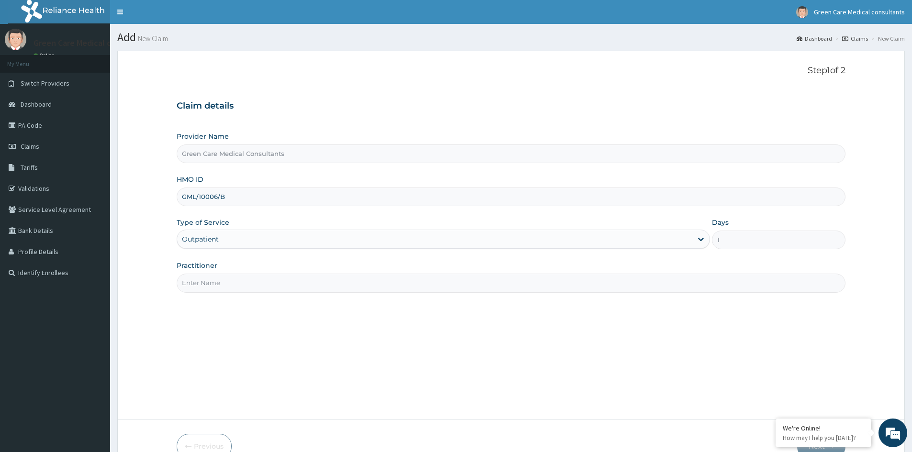
click at [314, 275] on input "Practitioner" at bounding box center [511, 283] width 669 height 19
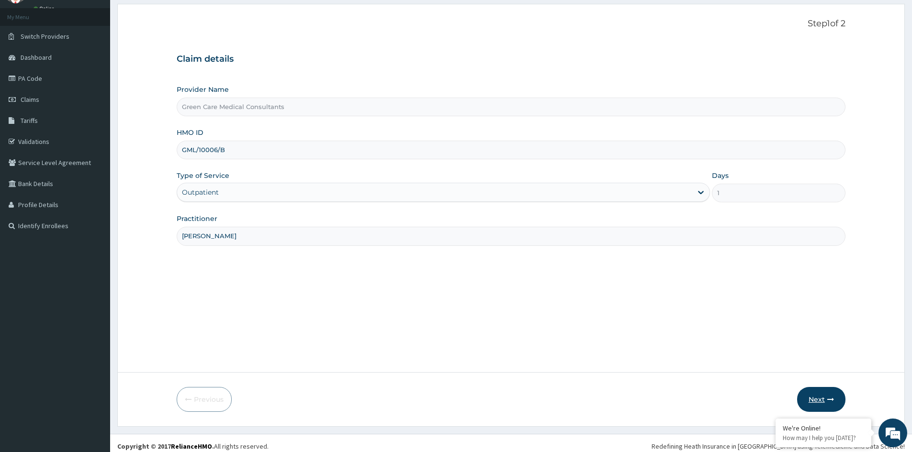
scroll to position [53, 0]
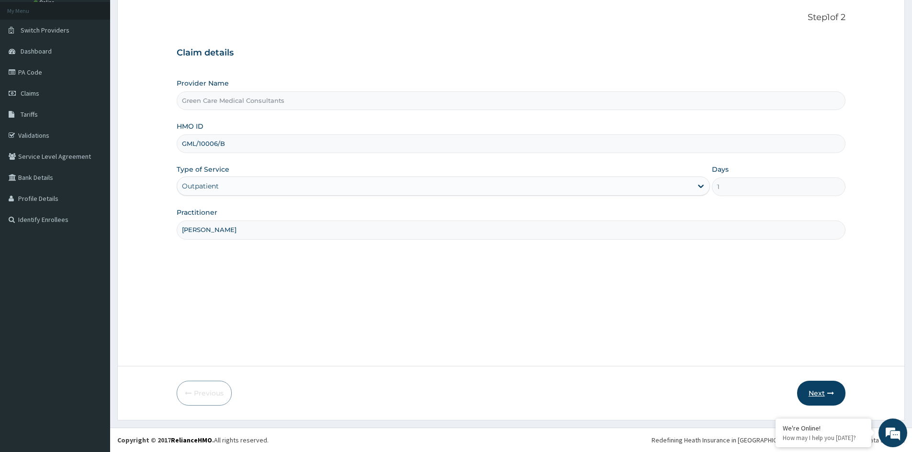
type input "DR. KENNEDY"
click at [817, 393] on button "Next" at bounding box center [821, 393] width 48 height 25
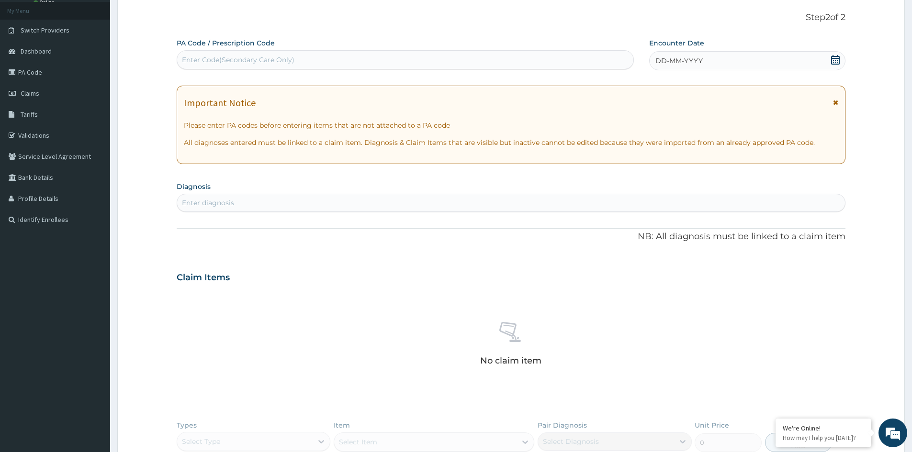
click at [839, 65] on span at bounding box center [836, 61] width 10 height 12
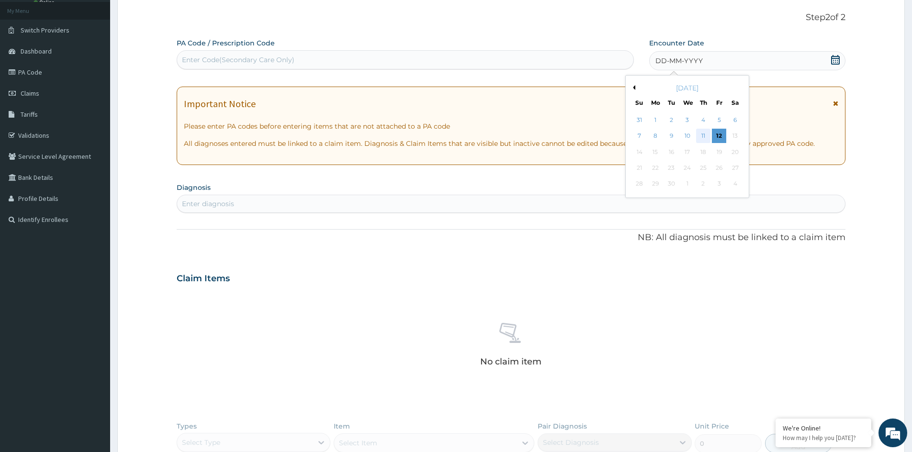
click at [706, 135] on div "11" at bounding box center [703, 136] width 14 height 14
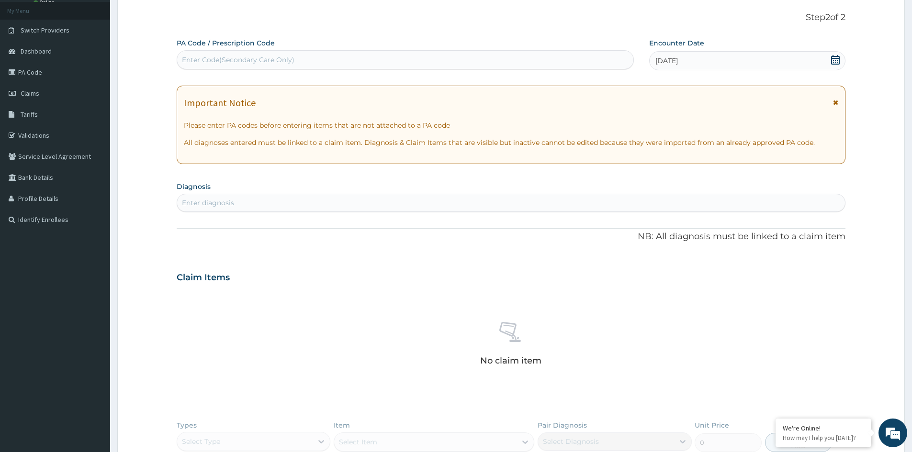
click at [459, 206] on div "Enter diagnosis" at bounding box center [511, 202] width 668 height 15
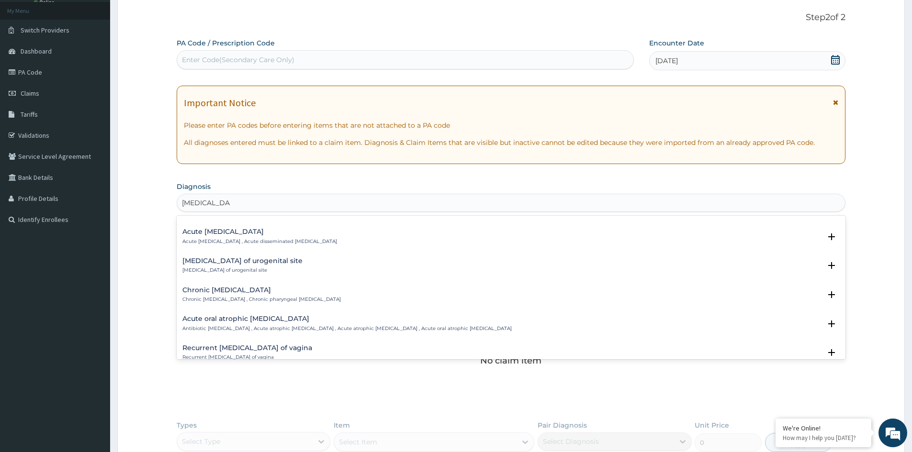
scroll to position [1313, 0]
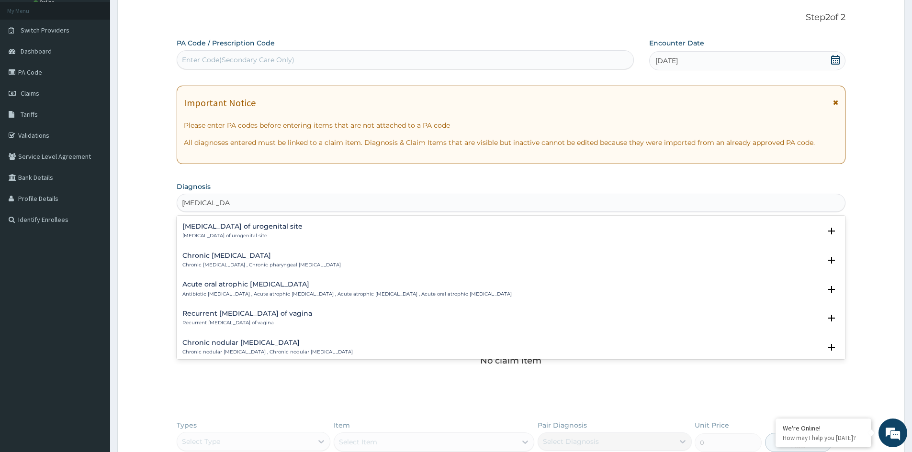
click at [184, 200] on input "CANDIDIASIS" at bounding box center [206, 203] width 48 height 10
type input "VULVOVAGINALCANDIDIASIS"
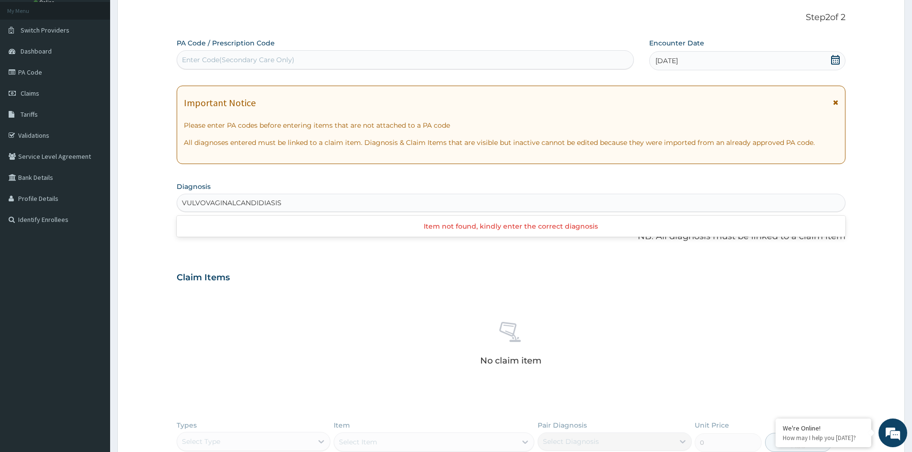
scroll to position [0, 0]
drag, startPoint x: 291, startPoint y: 204, endPoint x: 226, endPoint y: 203, distance: 65.1
click at [226, 203] on div "Enter diagnosis" at bounding box center [511, 202] width 668 height 15
type input "CANDIDIASIS"
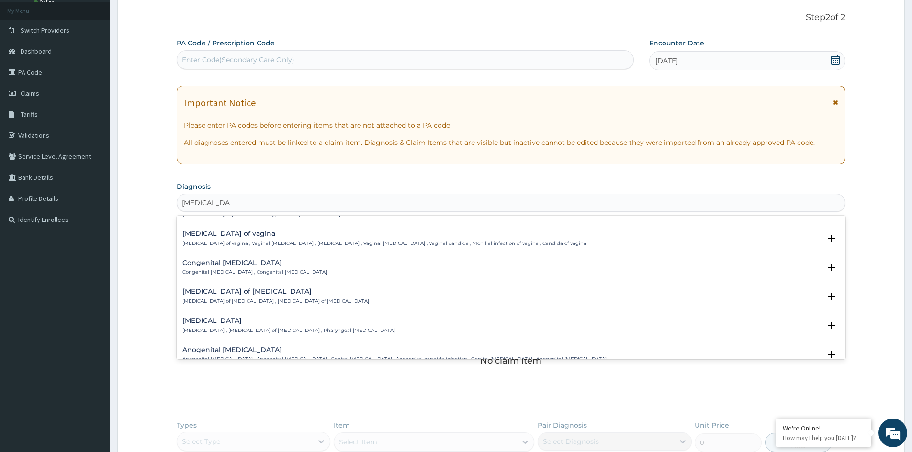
scroll to position [718, 0]
click at [258, 241] on p "Candidiasis of vagina , Vaginal candidiasis , Vaginal thrush , Vaginal candidos…" at bounding box center [384, 243] width 404 height 7
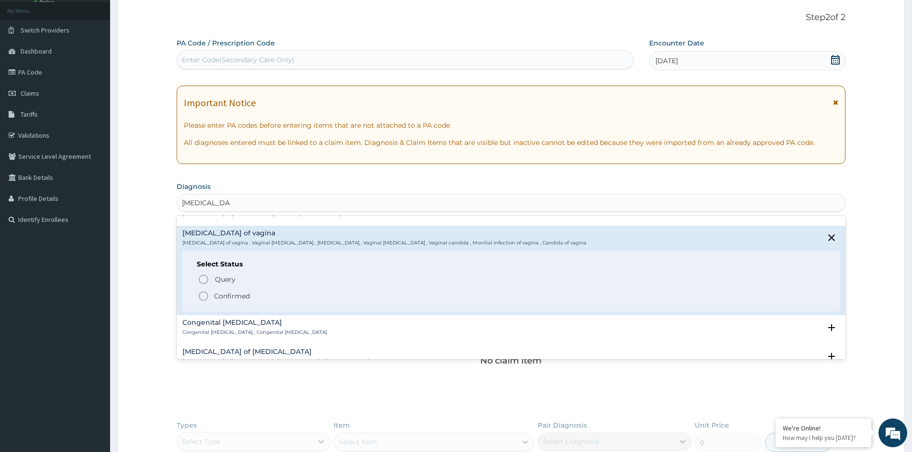
click at [221, 294] on p "Confirmed" at bounding box center [232, 297] width 36 height 10
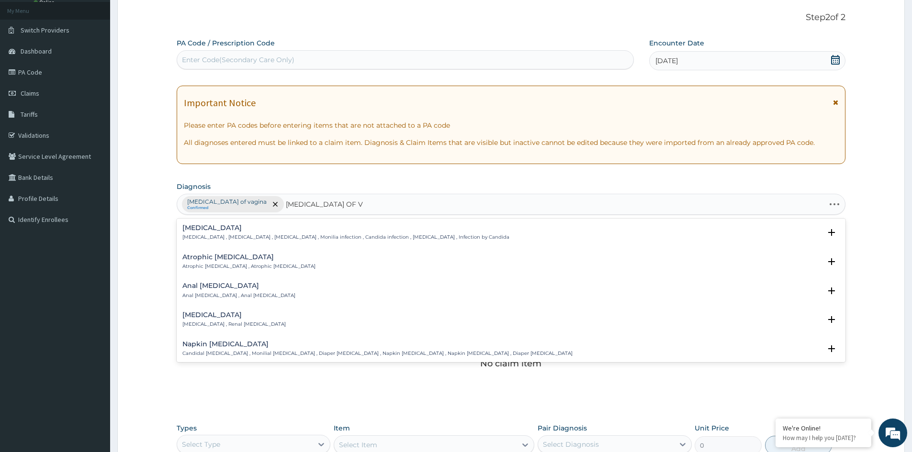
type input "CANDIDIASIS OF VULVA"
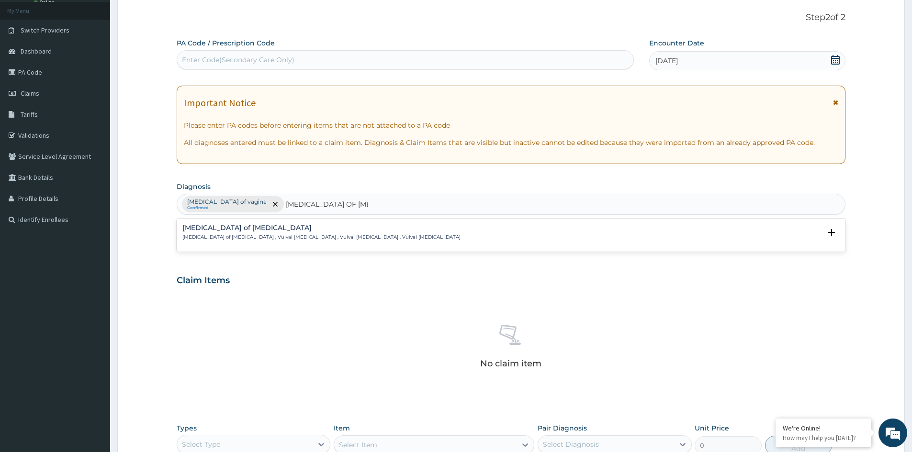
click at [269, 230] on h4 "Candidiasis of vulva" at bounding box center [321, 228] width 278 height 7
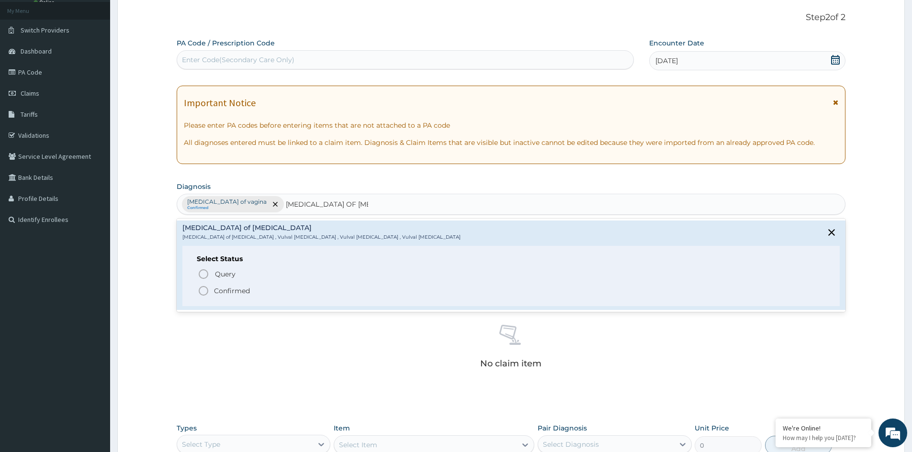
click at [234, 293] on p "Confirmed" at bounding box center [232, 291] width 36 height 10
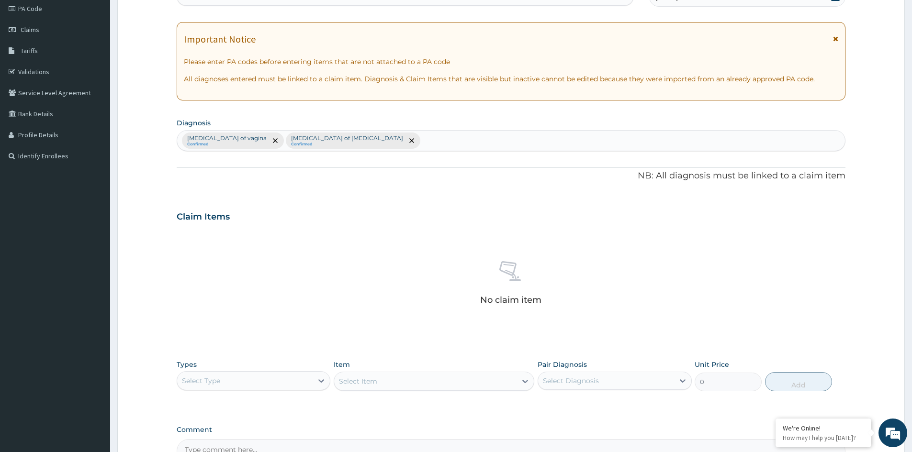
scroll to position [197, 0]
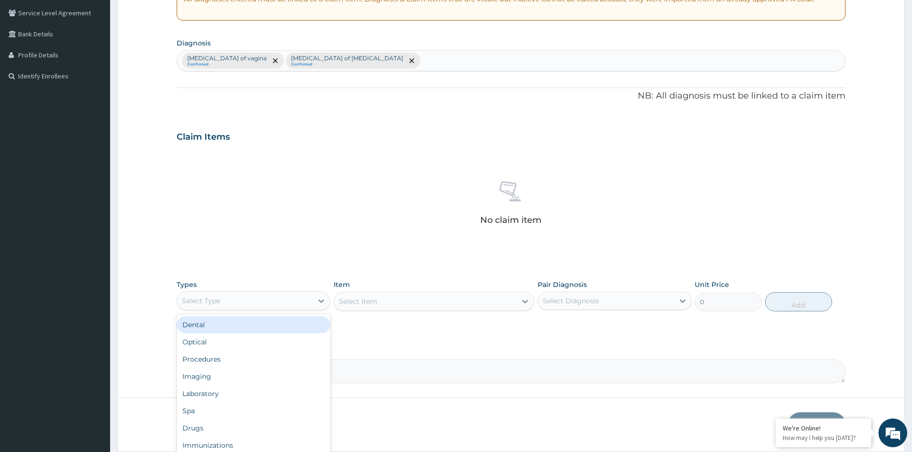
drag, startPoint x: 286, startPoint y: 296, endPoint x: 276, endPoint y: 309, distance: 16.5
click at [283, 303] on div "Select Type" at bounding box center [245, 301] width 136 height 15
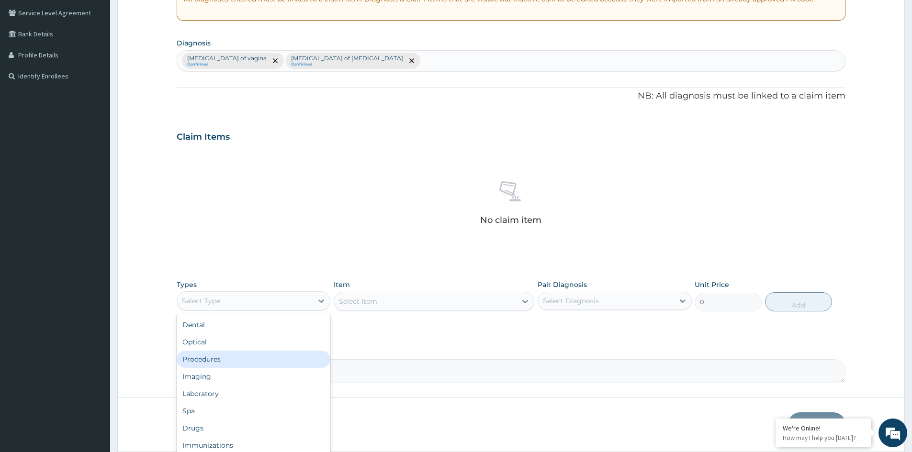
click at [228, 362] on div "Procedures" at bounding box center [254, 359] width 154 height 17
click at [399, 305] on div "Select Item" at bounding box center [434, 301] width 201 height 19
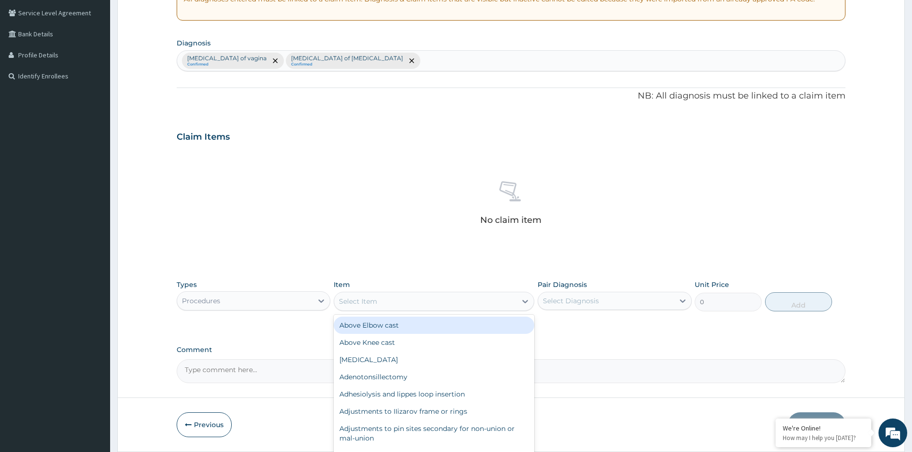
click at [399, 305] on div "Select Item" at bounding box center [425, 301] width 182 height 15
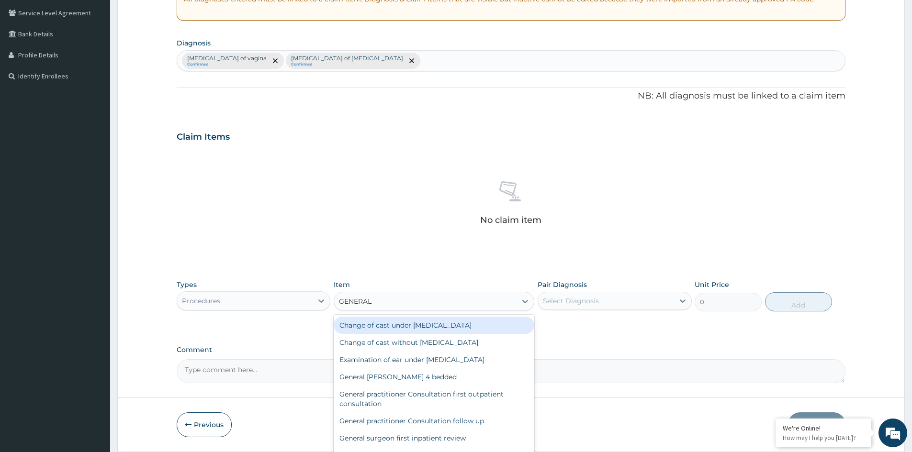
type input "GENERAL P"
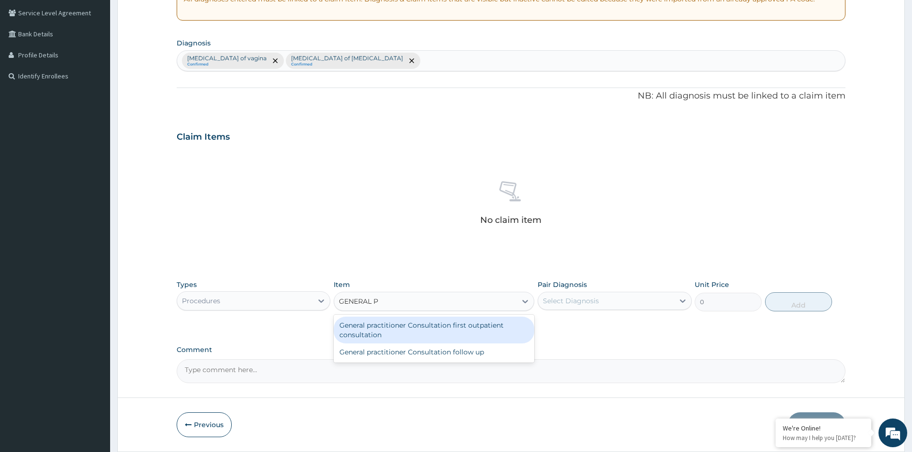
click at [432, 319] on div "General practitioner Consultation first outpatient consultation" at bounding box center [434, 330] width 201 height 27
type input "3547.5"
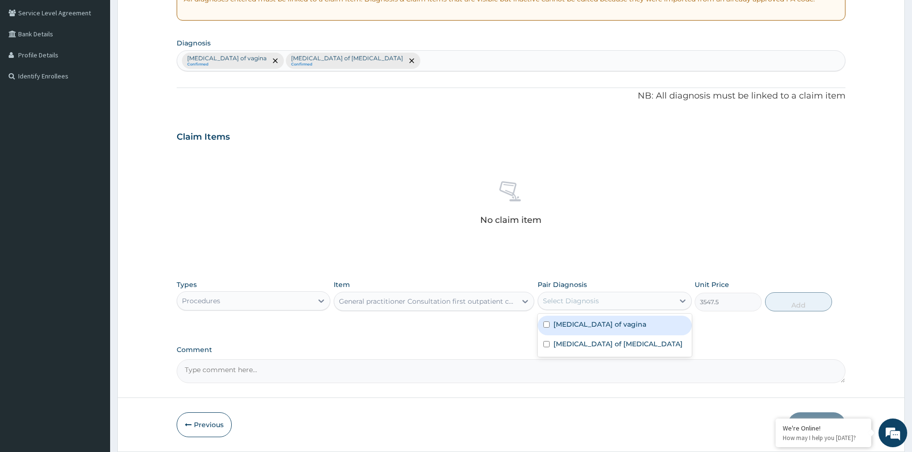
click at [605, 301] on div "Select Diagnosis" at bounding box center [606, 301] width 136 height 15
click at [592, 325] on label "Candidiasis of vagina" at bounding box center [600, 325] width 93 height 10
checkbox input "true"
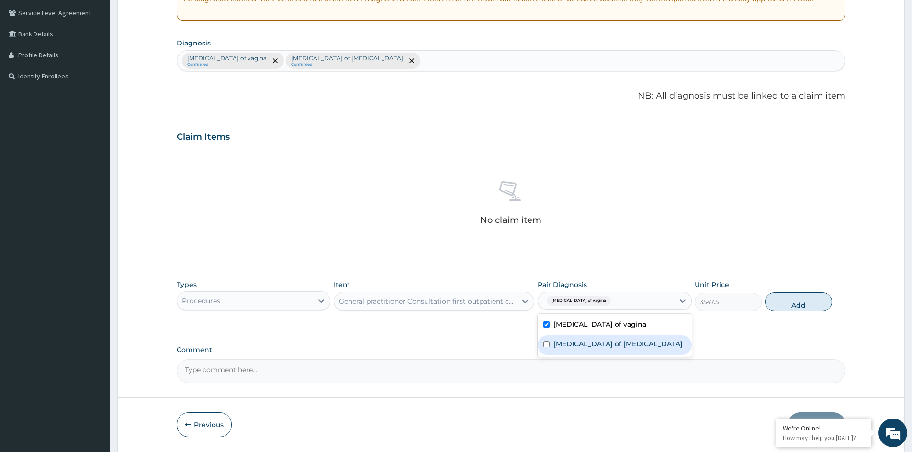
drag, startPoint x: 582, startPoint y: 350, endPoint x: 628, endPoint y: 339, distance: 47.5
click at [585, 349] on div "Candidiasis of vulva" at bounding box center [615, 346] width 154 height 20
checkbox input "true"
click at [781, 299] on button "Add" at bounding box center [798, 302] width 67 height 19
type input "0"
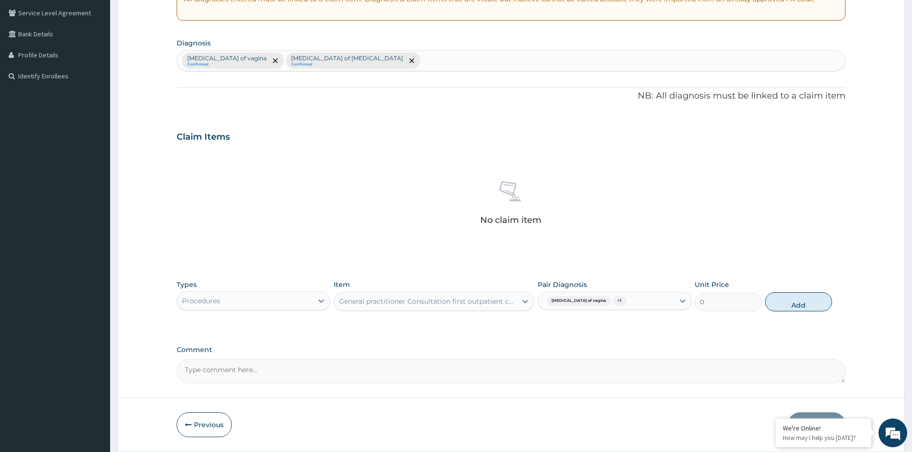
scroll to position [187, 0]
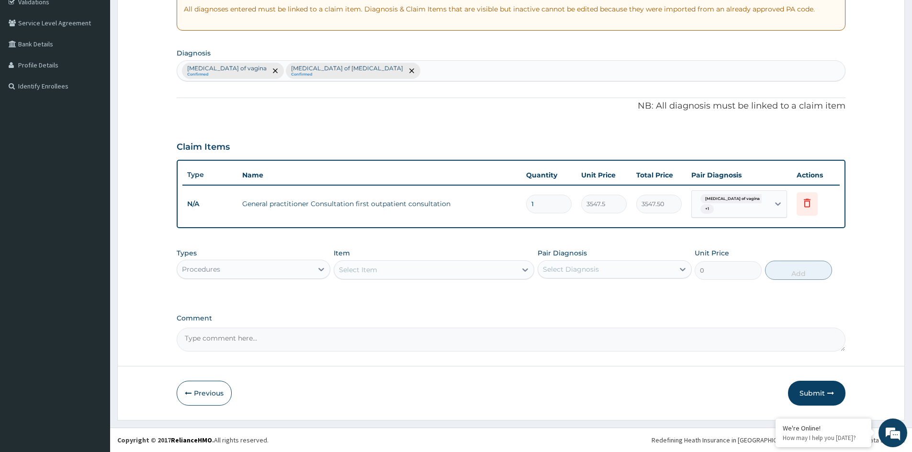
click at [298, 270] on div "Procedures" at bounding box center [245, 269] width 136 height 15
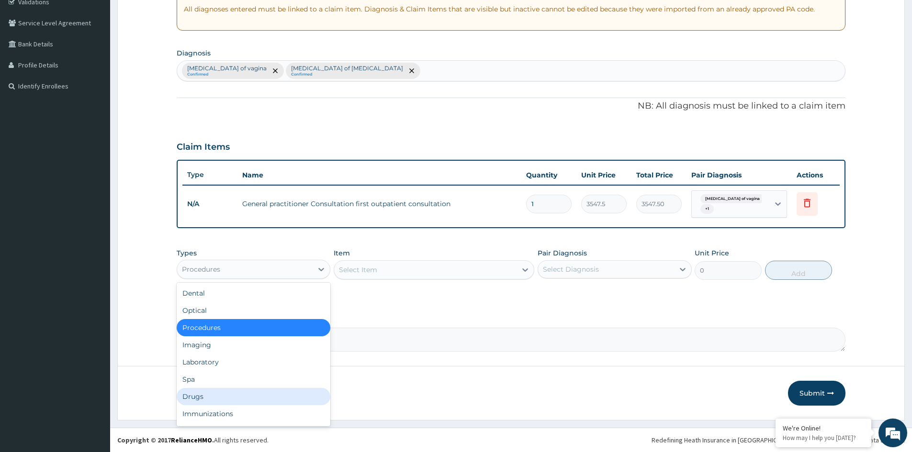
click at [201, 393] on div "Drugs" at bounding box center [254, 396] width 154 height 17
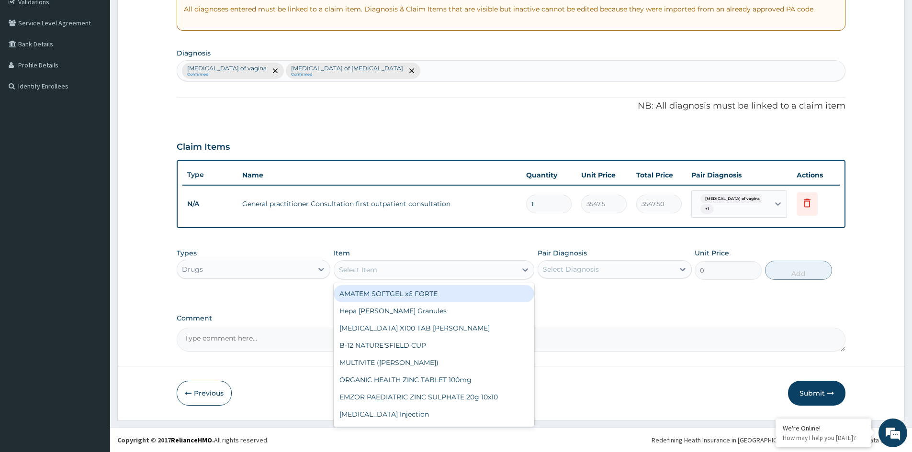
click at [377, 277] on div "Select Item" at bounding box center [425, 269] width 182 height 15
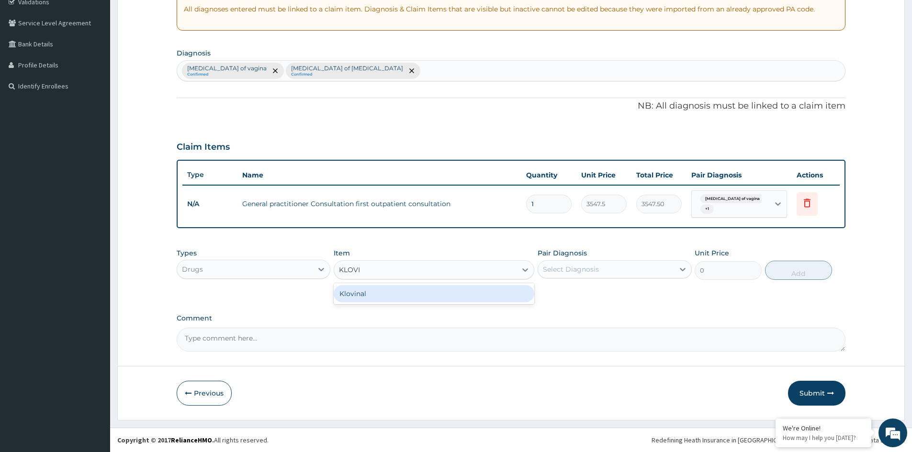
type input "KLOVIN"
drag, startPoint x: 380, startPoint y: 295, endPoint x: 584, endPoint y: 287, distance: 203.7
click at [382, 295] on div "Klovinal" at bounding box center [434, 293] width 201 height 17
type input "709.5"
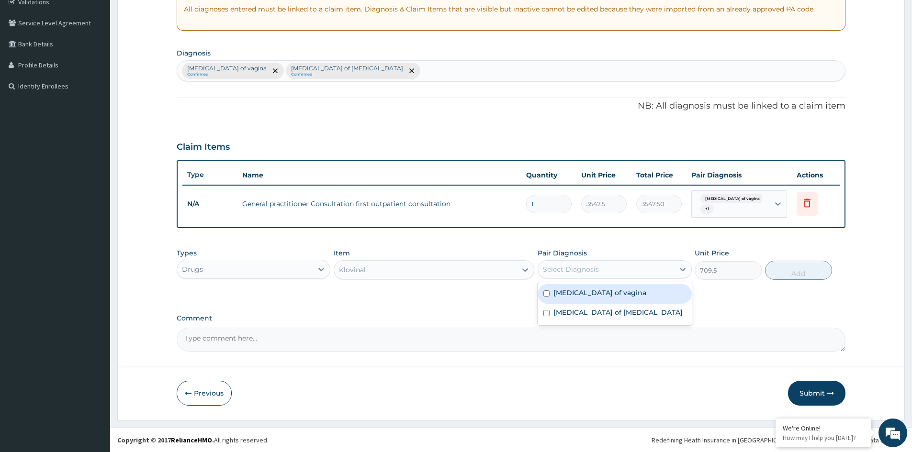
click at [612, 272] on div "Select Diagnosis" at bounding box center [606, 269] width 136 height 15
click at [604, 297] on label "Candidiasis of vagina" at bounding box center [600, 293] width 93 height 10
checkbox input "true"
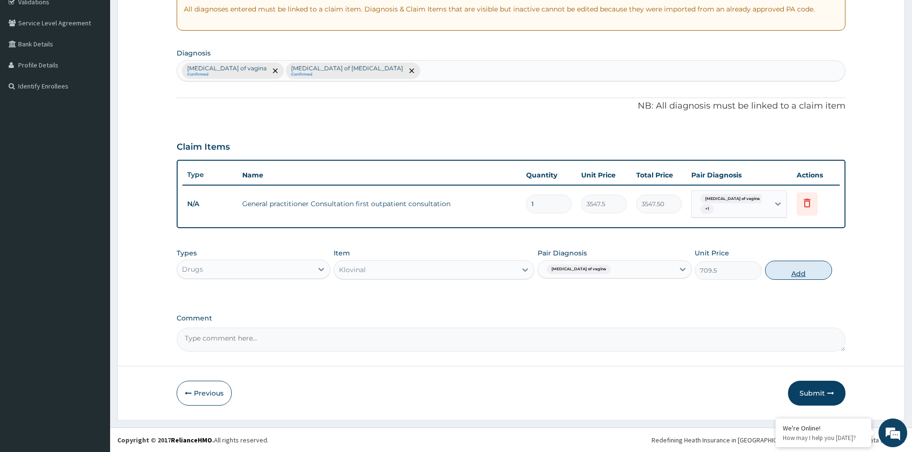
click at [794, 267] on button "Add" at bounding box center [798, 270] width 67 height 19
type input "0"
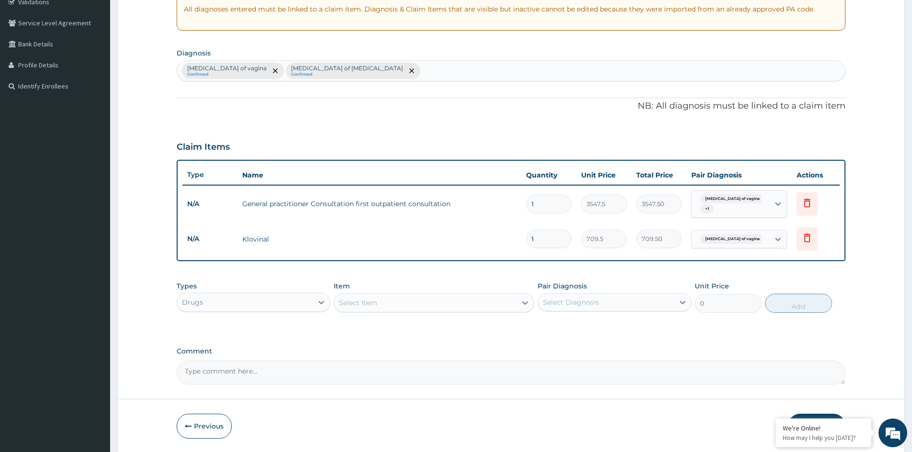
type input "0.00"
type input "6"
type input "4257.00"
type input "6"
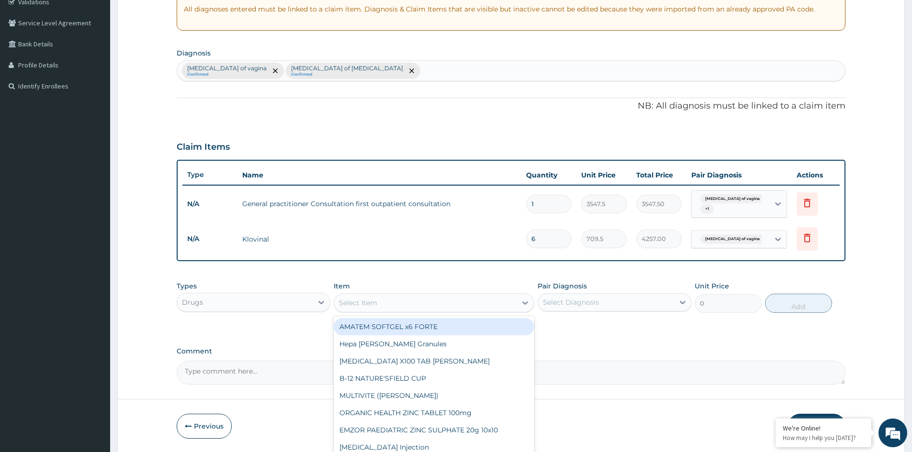
click at [412, 311] on div "Select Item" at bounding box center [425, 302] width 182 height 15
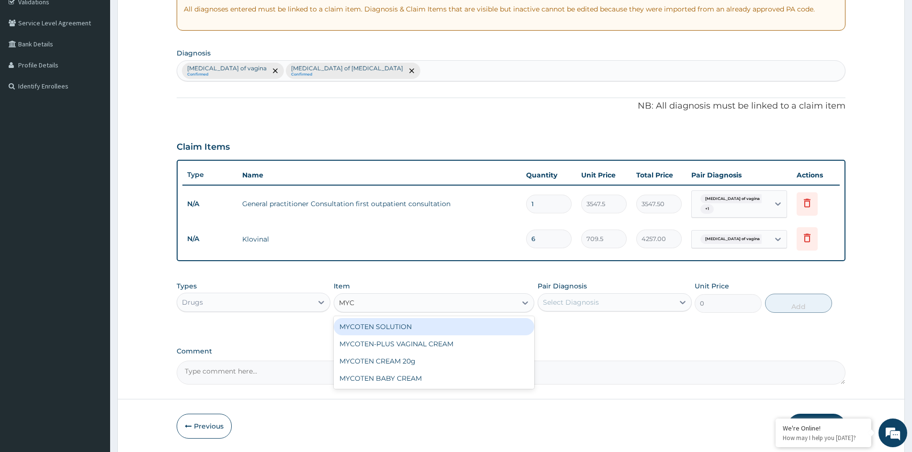
type input "MYCO"
drag, startPoint x: 423, startPoint y: 346, endPoint x: 465, endPoint y: 341, distance: 42.4
click at [428, 345] on div "MYCOTEN-PLUS VAGINAL CREAM" at bounding box center [434, 344] width 201 height 17
type input "2365"
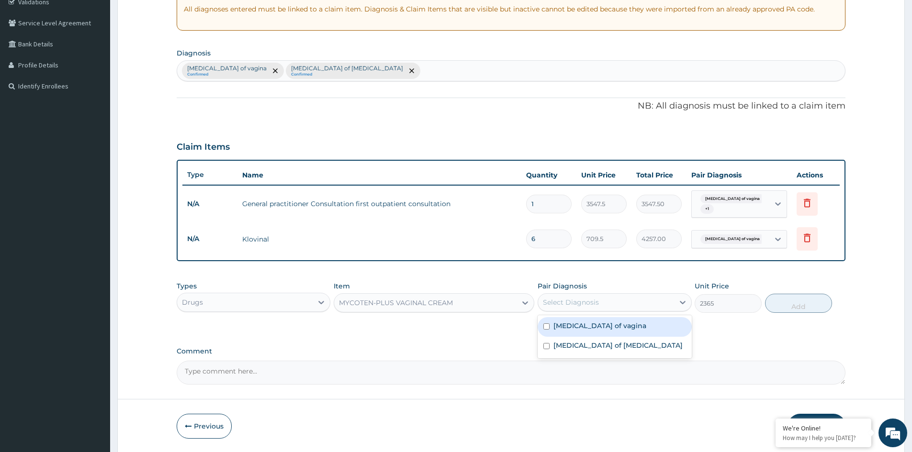
click at [572, 304] on div "Select Diagnosis" at bounding box center [571, 303] width 56 height 10
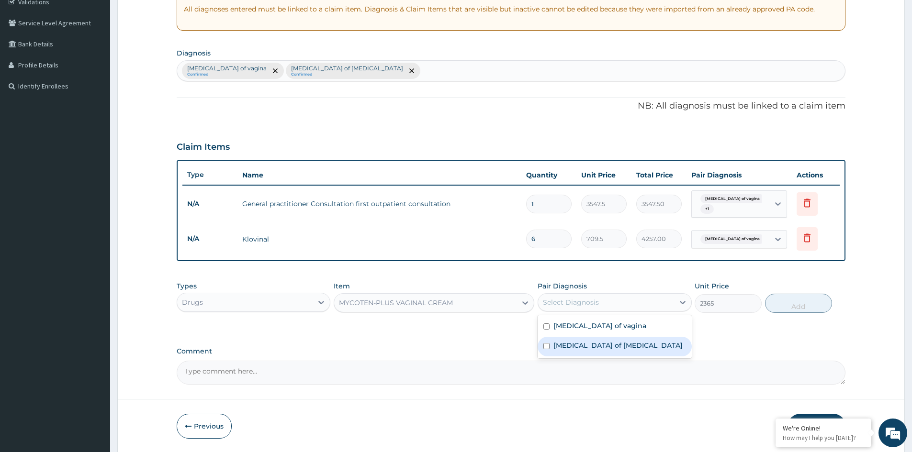
click at [563, 343] on label "Candidiasis of vulva" at bounding box center [618, 346] width 129 height 10
checkbox input "true"
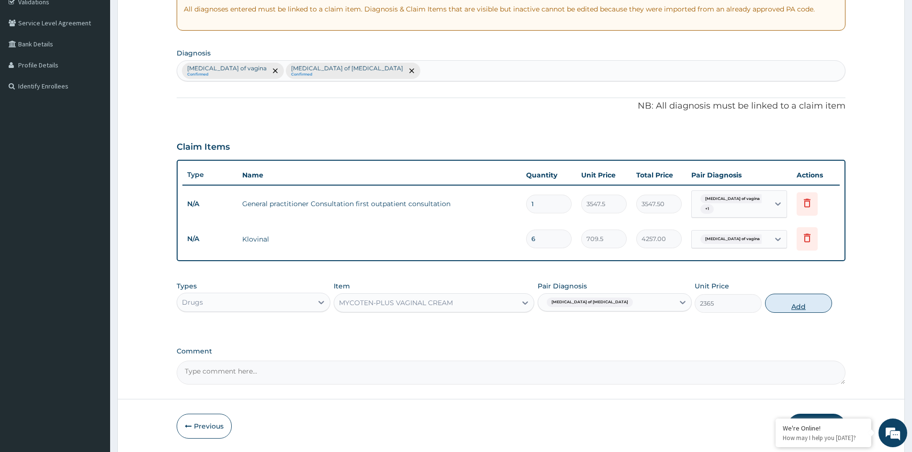
click at [802, 295] on button "Add" at bounding box center [798, 303] width 67 height 19
type input "0"
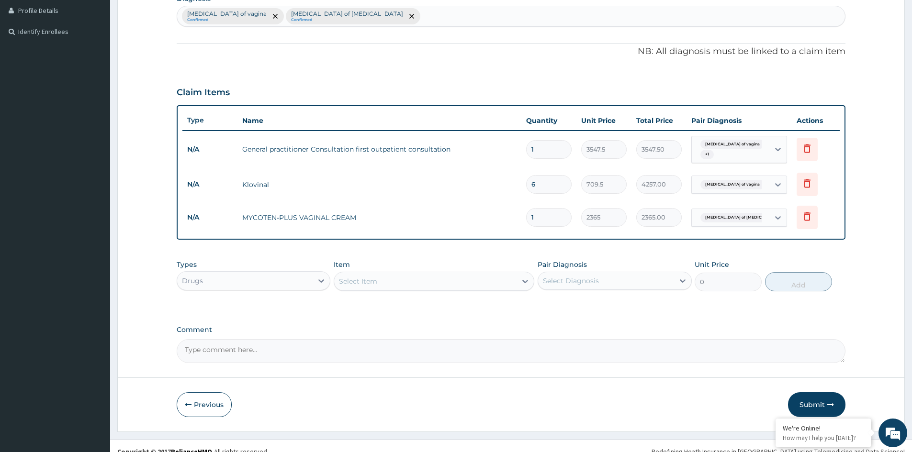
scroll to position [253, 0]
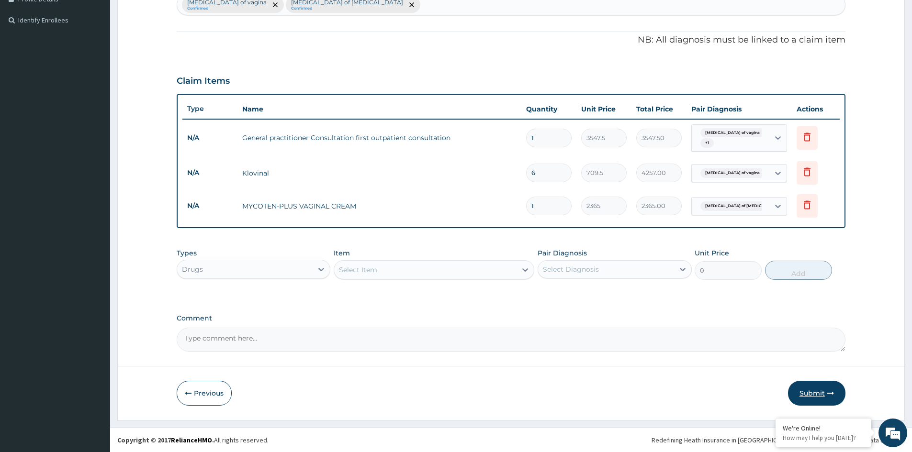
click at [805, 393] on button "Submit" at bounding box center [816, 393] width 57 height 25
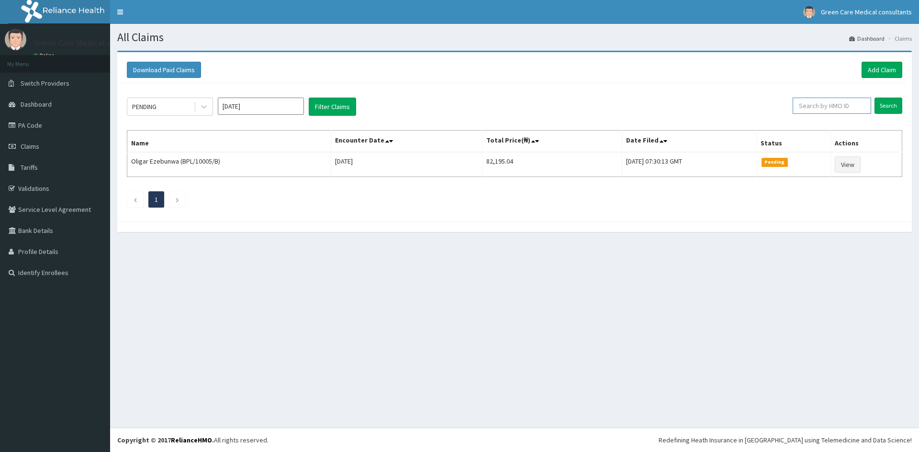
click at [850, 103] on input "text" at bounding box center [832, 106] width 79 height 16
paste input "GML/10006/D"
type input "GML/10006/B"
click at [875, 98] on input "Search" at bounding box center [889, 106] width 28 height 16
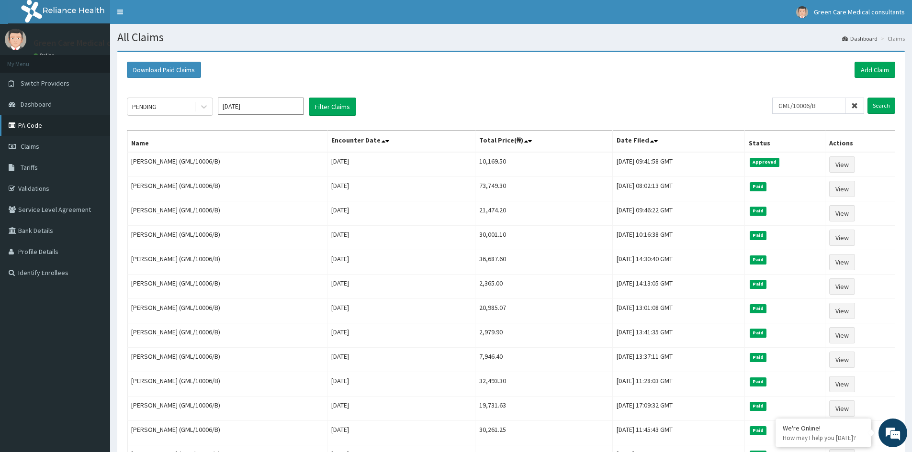
click at [26, 129] on link "PA Code" at bounding box center [55, 125] width 110 height 21
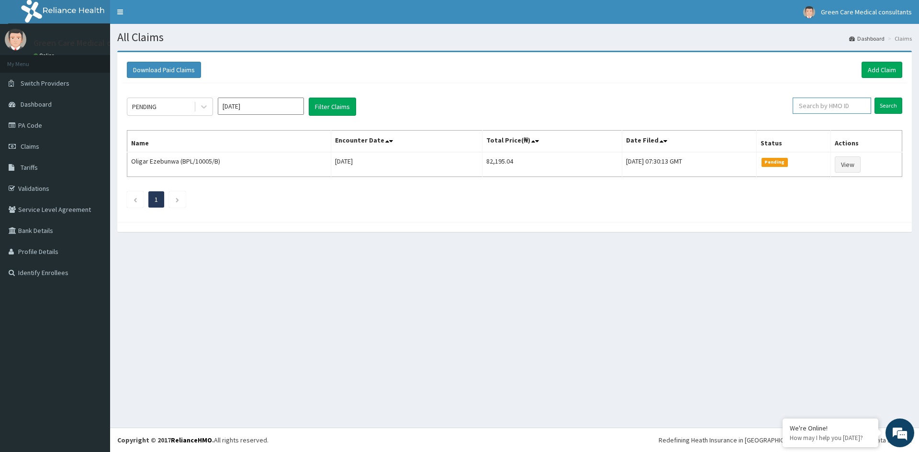
click at [811, 102] on input "text" at bounding box center [832, 106] width 79 height 16
type input "GML/"
click at [30, 144] on span "Claims" at bounding box center [30, 146] width 19 height 9
click at [825, 112] on input "text" at bounding box center [832, 106] width 79 height 16
paste input "BPL/10005/B"
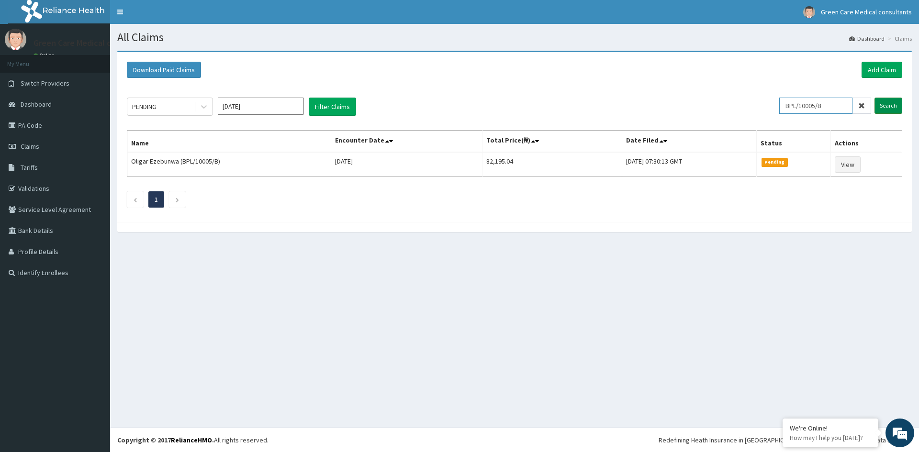
type input "BPL/10005/B"
click at [888, 105] on input "Search" at bounding box center [889, 106] width 28 height 16
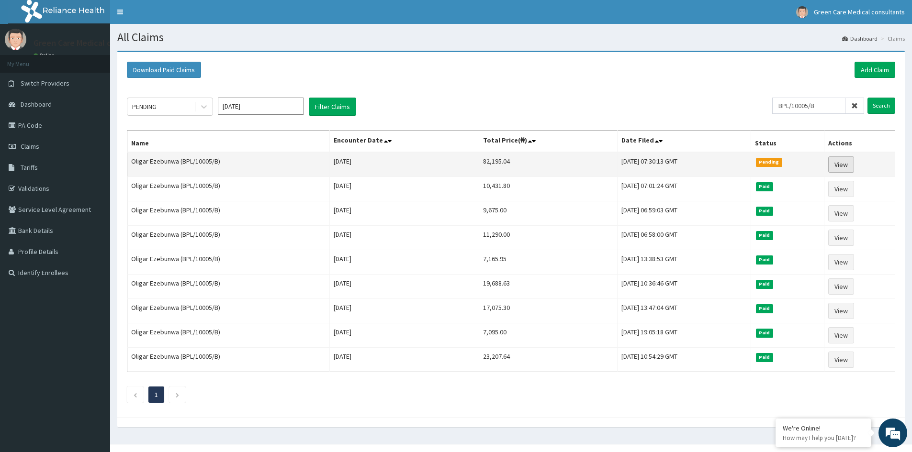
click at [832, 164] on link "View" at bounding box center [841, 165] width 26 height 16
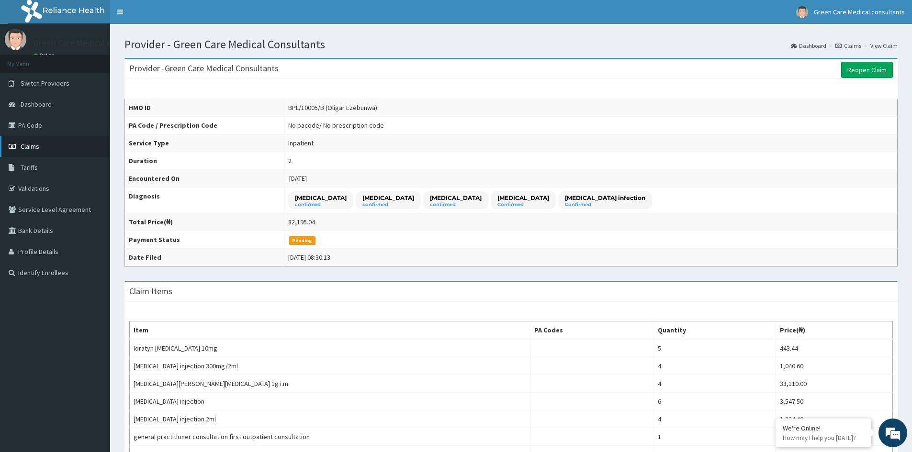
click at [31, 147] on span "Claims" at bounding box center [30, 146] width 19 height 9
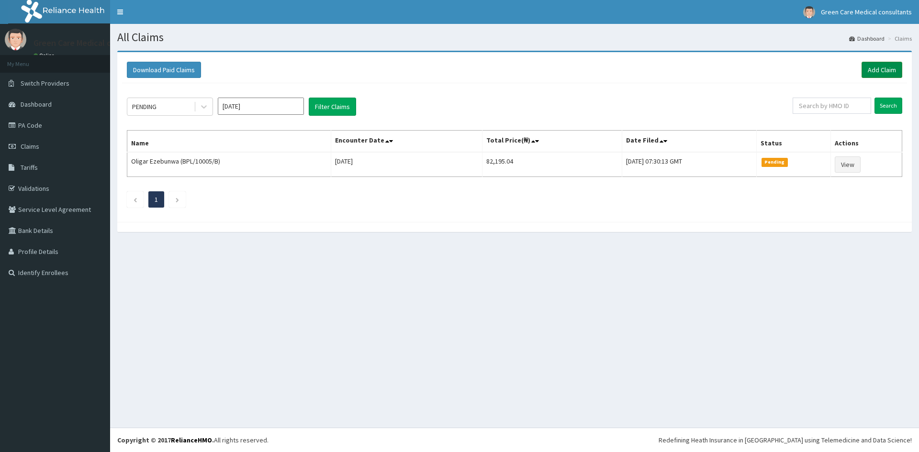
click at [881, 69] on link "Add Claim" at bounding box center [882, 70] width 41 height 16
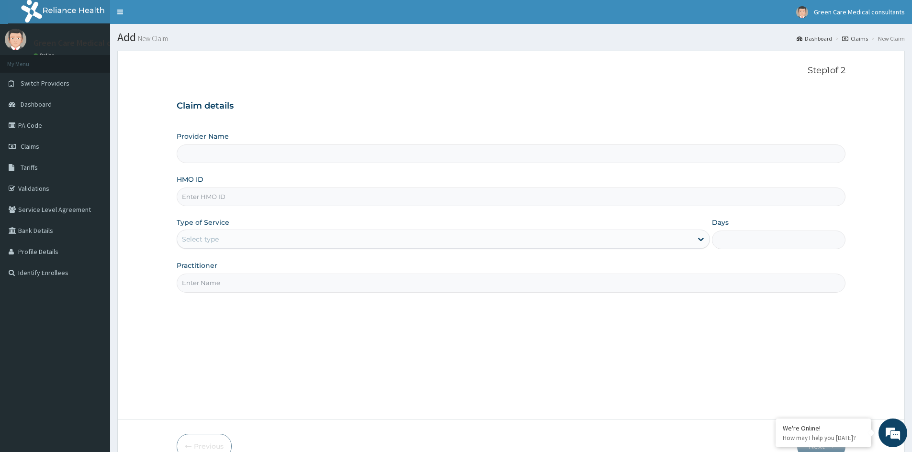
type input "Green Care Medical Consultants"
click at [206, 203] on input "HMO ID" at bounding box center [511, 197] width 669 height 19
type input "BPL/10005/B"
click at [227, 240] on div "Select type" at bounding box center [434, 239] width 515 height 15
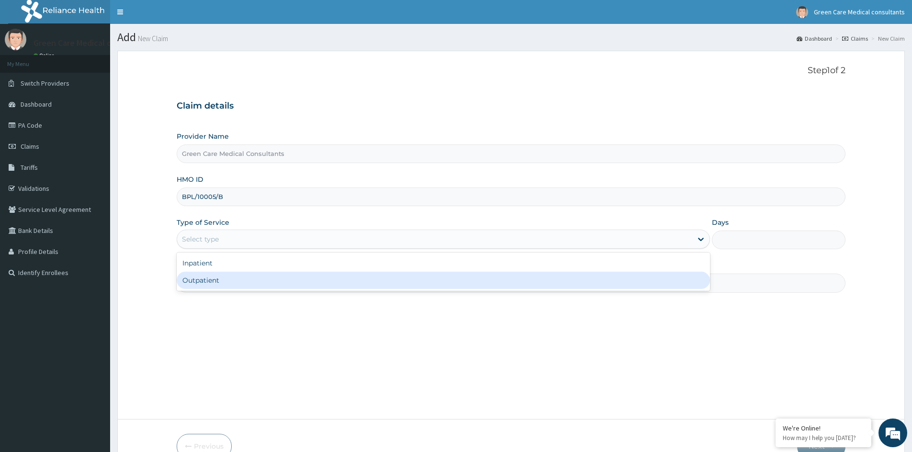
click at [219, 276] on div "Outpatient" at bounding box center [443, 280] width 533 height 17
type input "1"
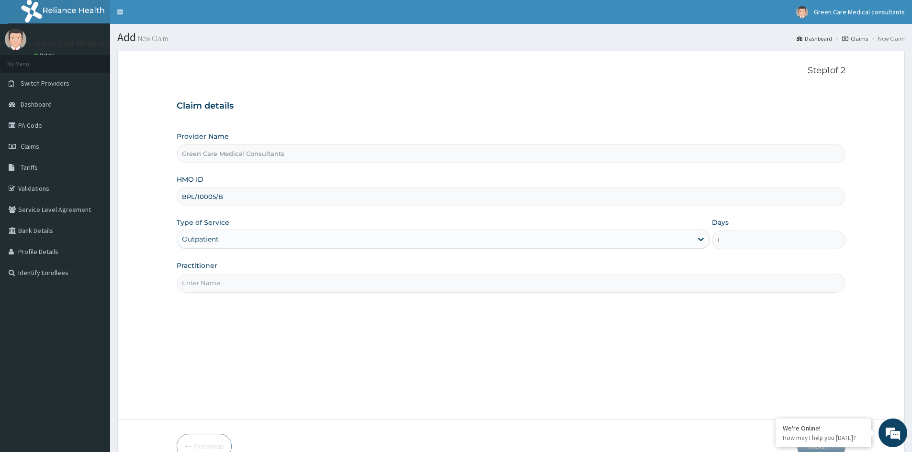
click at [404, 285] on input "Practitioner" at bounding box center [511, 283] width 669 height 19
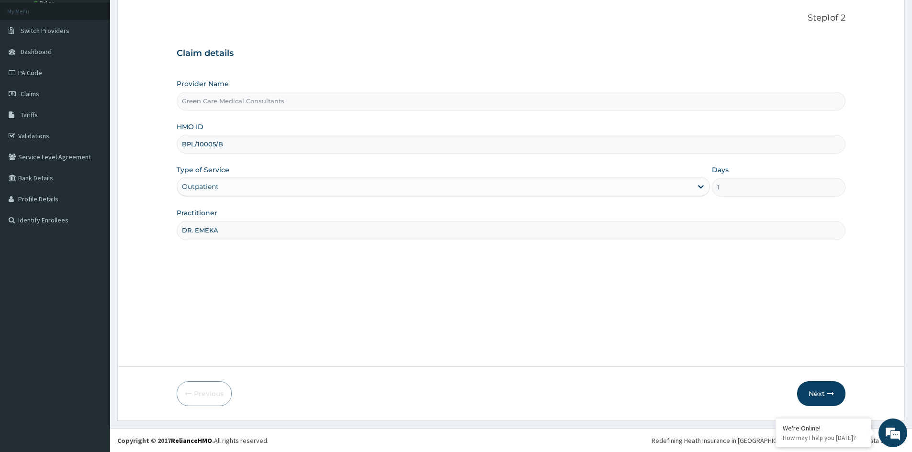
scroll to position [53, 0]
type input "DR. EMEKA"
click at [815, 387] on button "Next" at bounding box center [821, 393] width 48 height 25
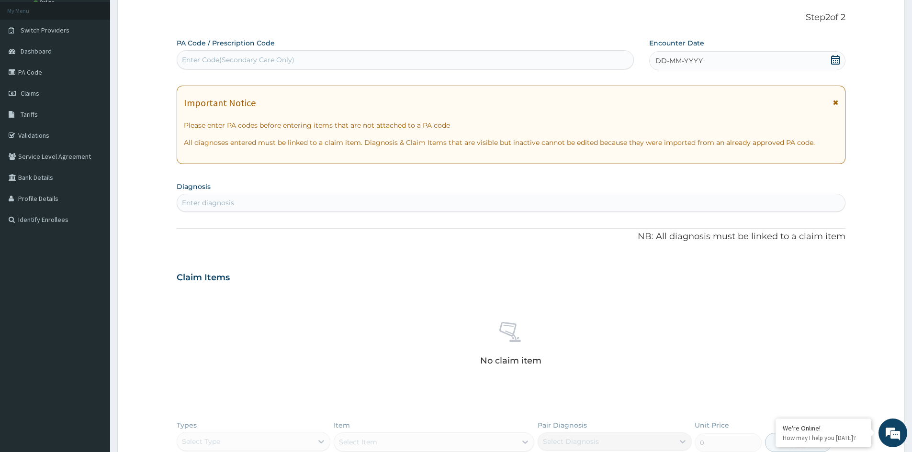
click at [835, 58] on icon at bounding box center [835, 60] width 9 height 10
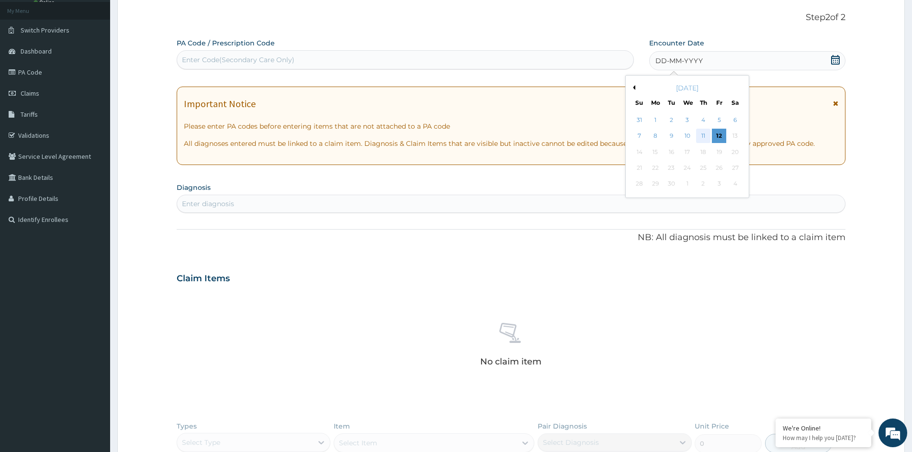
click at [700, 133] on div "11" at bounding box center [703, 136] width 14 height 14
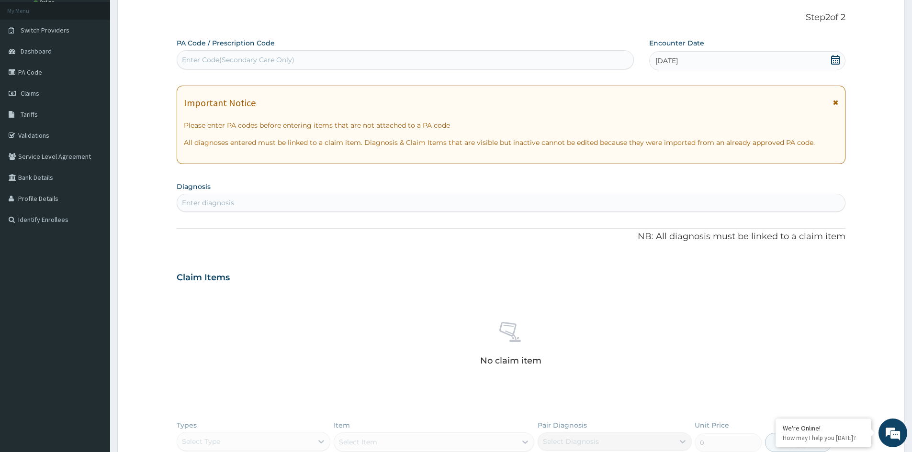
click at [306, 207] on div "Enter diagnosis" at bounding box center [511, 202] width 668 height 15
type input "ANAEMIA"
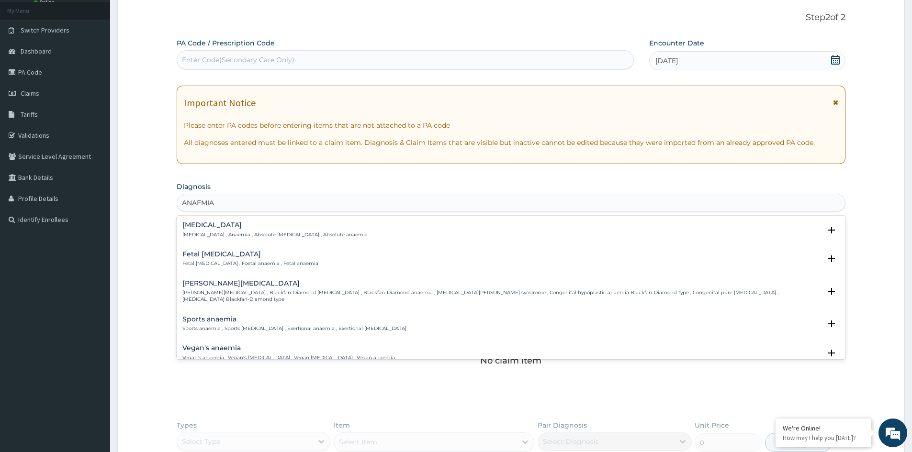
click at [204, 231] on div "Anemia Anemia , Anaemia , Absolute anemia , Absolute anaemia" at bounding box center [274, 230] width 185 height 17
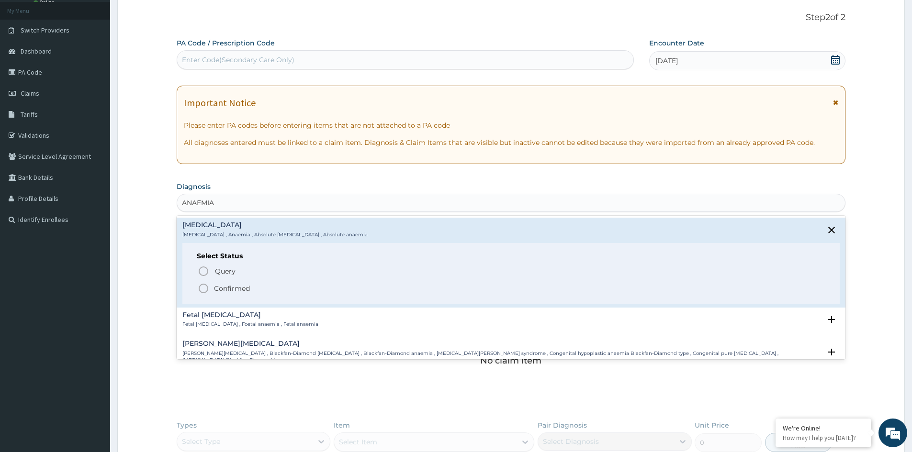
click at [223, 284] on p "Confirmed" at bounding box center [232, 289] width 36 height 10
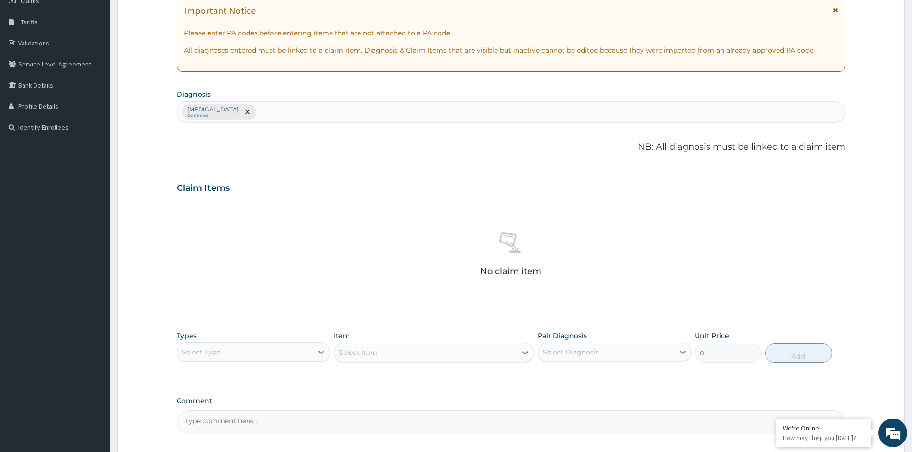
scroll to position [197, 0]
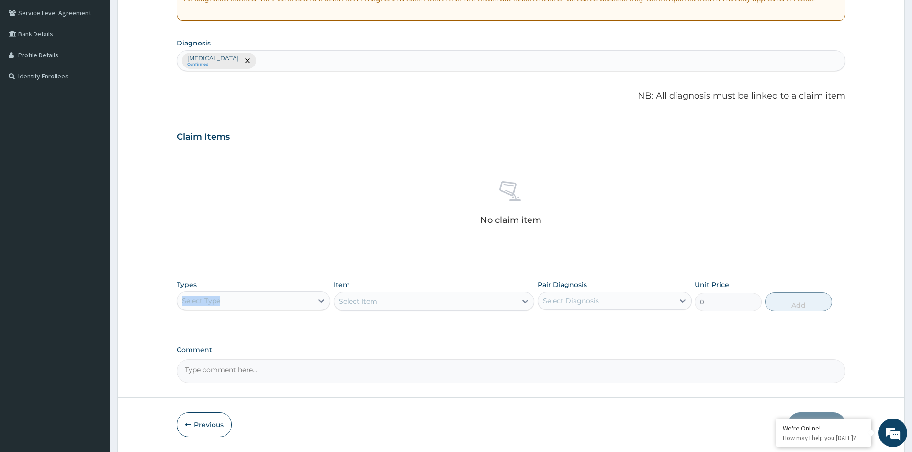
click at [244, 292] on div "Types Select Type" at bounding box center [254, 296] width 154 height 32
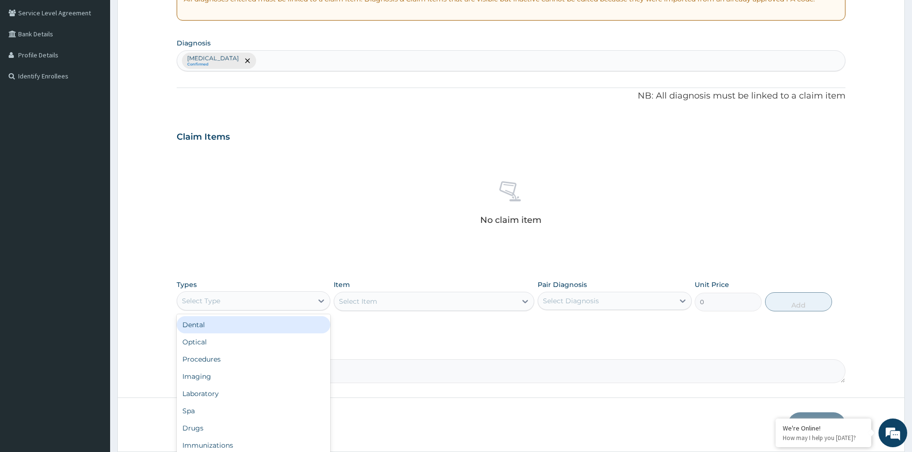
click at [240, 305] on div "Select Type" at bounding box center [245, 301] width 136 height 15
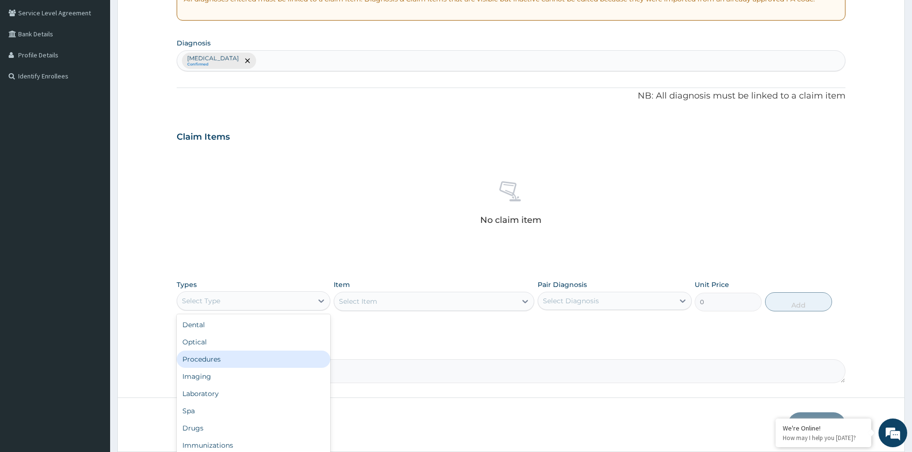
click at [233, 354] on div "Procedures" at bounding box center [254, 359] width 154 height 17
click at [355, 301] on div "Select Item" at bounding box center [434, 301] width 201 height 19
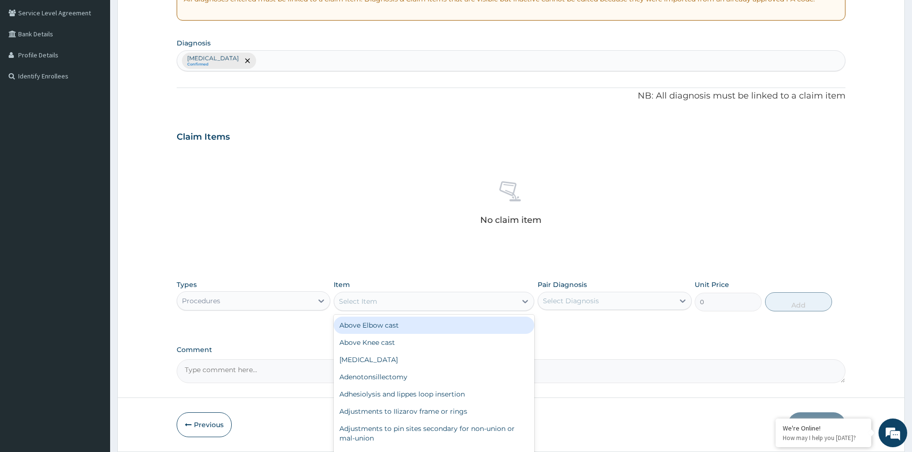
click at [353, 301] on div "Select Item" at bounding box center [358, 302] width 38 height 10
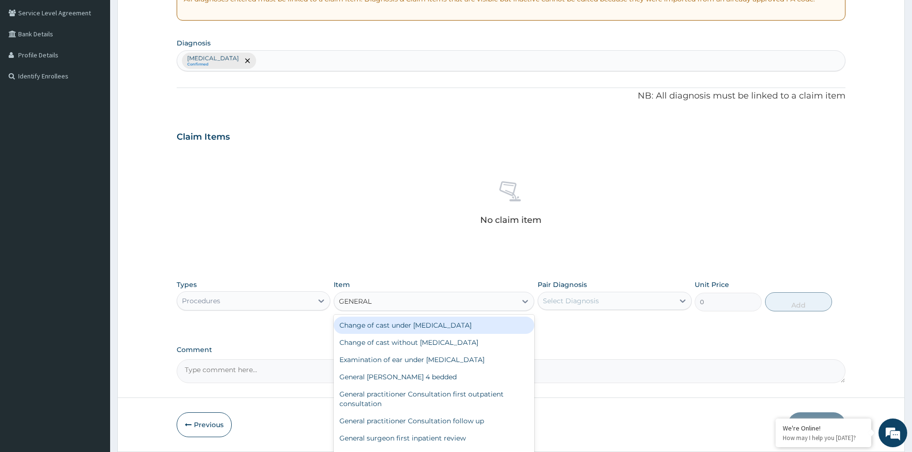
type input "GENERAL P"
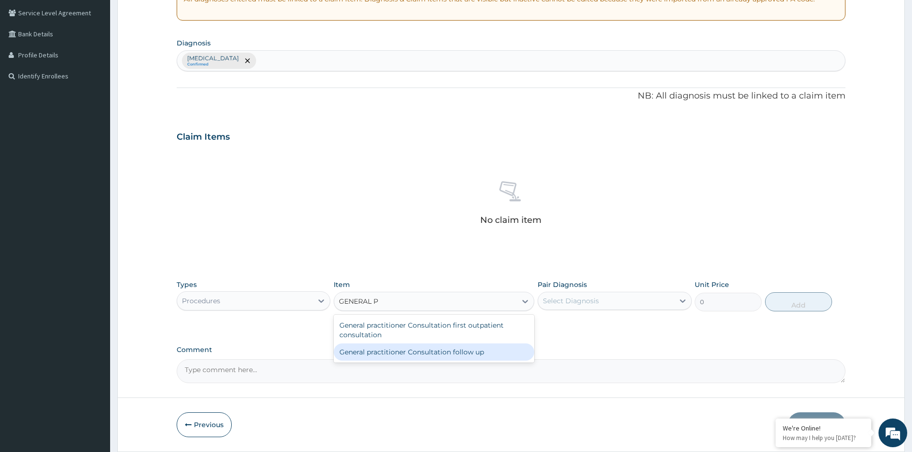
click at [439, 360] on div "General practitioner Consultation follow up" at bounding box center [434, 352] width 201 height 17
type input "2365"
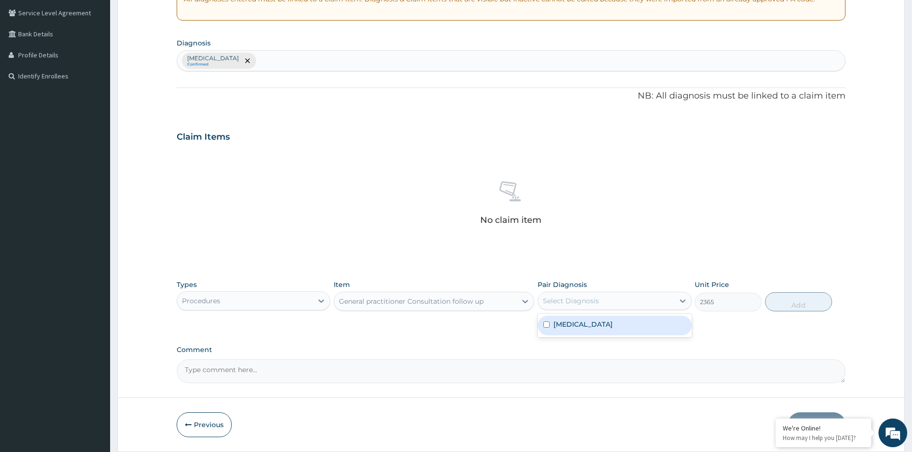
drag, startPoint x: 568, startPoint y: 306, endPoint x: 574, endPoint y: 325, distance: 19.4
click at [570, 310] on div "option Anemia focused, 1 of 1. 1 result available. Use Up and Down to choose op…" at bounding box center [615, 301] width 154 height 18
click at [574, 329] on div "Anemia" at bounding box center [615, 326] width 154 height 20
checkbox input "true"
click at [786, 299] on button "Add" at bounding box center [798, 302] width 67 height 19
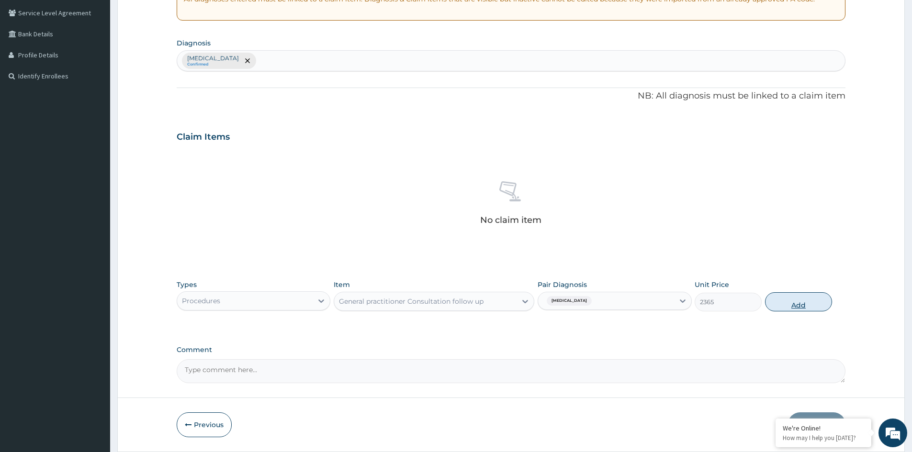
type input "0"
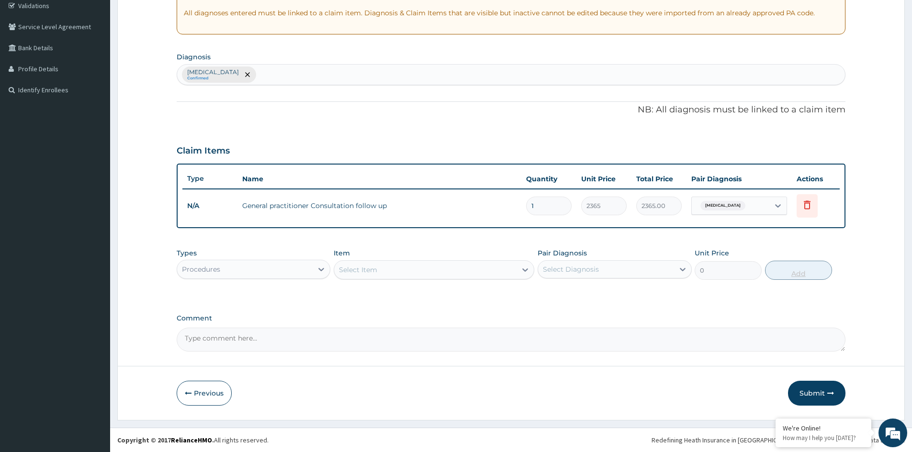
scroll to position [183, 0]
click at [397, 341] on textarea "Comment" at bounding box center [511, 340] width 669 height 24
click at [284, 335] on textarea "ENROLLEE PRESENTED FOR INVESTIGATION RESULT" at bounding box center [511, 340] width 669 height 24
type textarea "ENROLLEE PRESENTED FOR REVIEW OF INVESTIGATION RESULT"
click at [810, 394] on button "Submit" at bounding box center [816, 393] width 57 height 25
